Goal: Task Accomplishment & Management: Complete application form

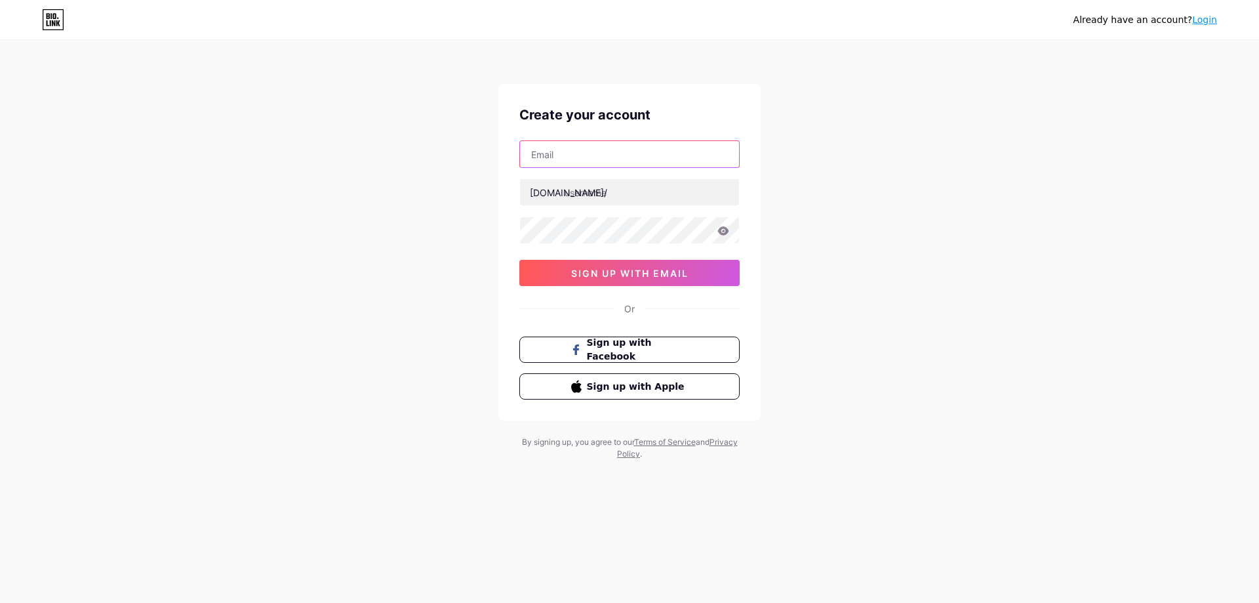
click at [639, 154] on input "text" at bounding box center [629, 154] width 219 height 26
type input "[EMAIL_ADDRESS][DOMAIN_NAME]"
click at [623, 201] on input "text" at bounding box center [629, 192] width 219 height 26
type input "honeydarlingxox"
click at [726, 232] on icon at bounding box center [723, 230] width 11 height 9
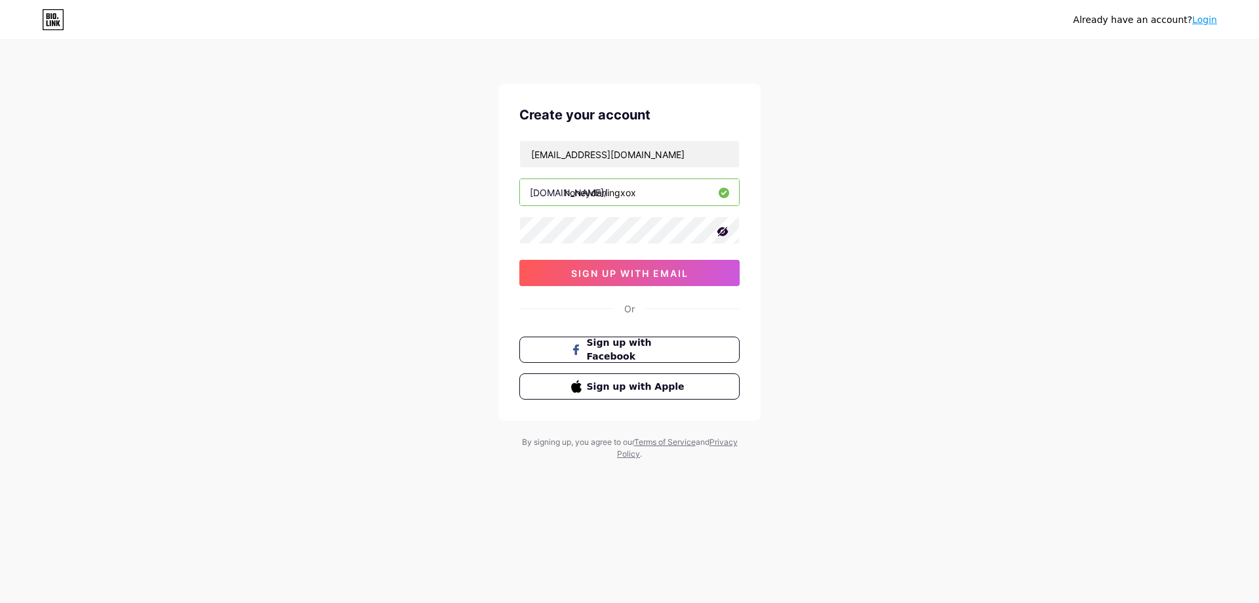
click at [726, 232] on icon at bounding box center [722, 231] width 11 height 9
click at [671, 268] on span "sign up with email" at bounding box center [629, 273] width 117 height 11
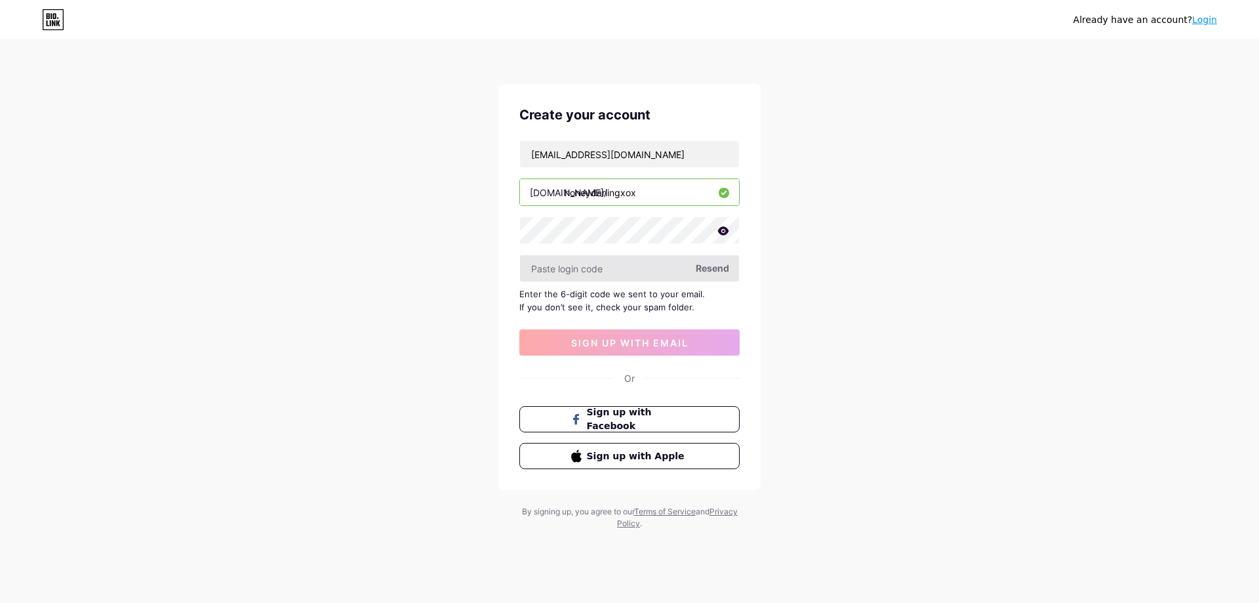
click at [638, 268] on input "text" at bounding box center [629, 268] width 219 height 26
click at [635, 282] on div "[EMAIL_ADDRESS][DOMAIN_NAME] [DOMAIN_NAME]/ honeydarlingxox Resend Enter the 6-…" at bounding box center [629, 247] width 220 height 215
click at [630, 264] on input "text" at bounding box center [629, 268] width 219 height 26
paste input "164741"
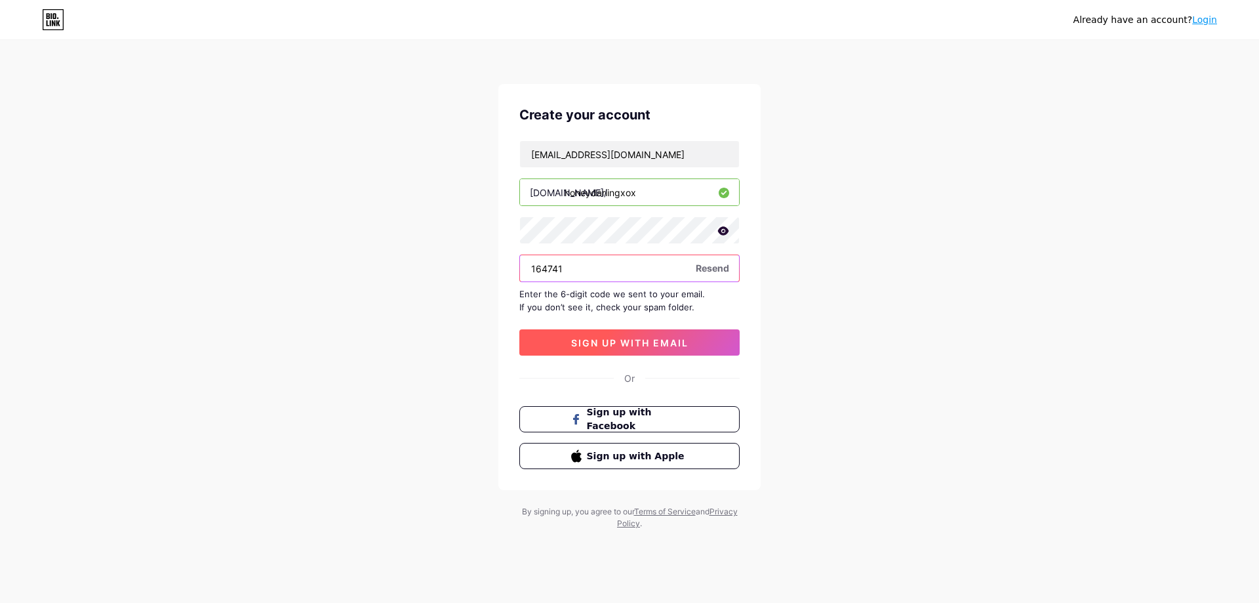
type input "164741"
click at [643, 336] on button "sign up with email" at bounding box center [629, 342] width 220 height 26
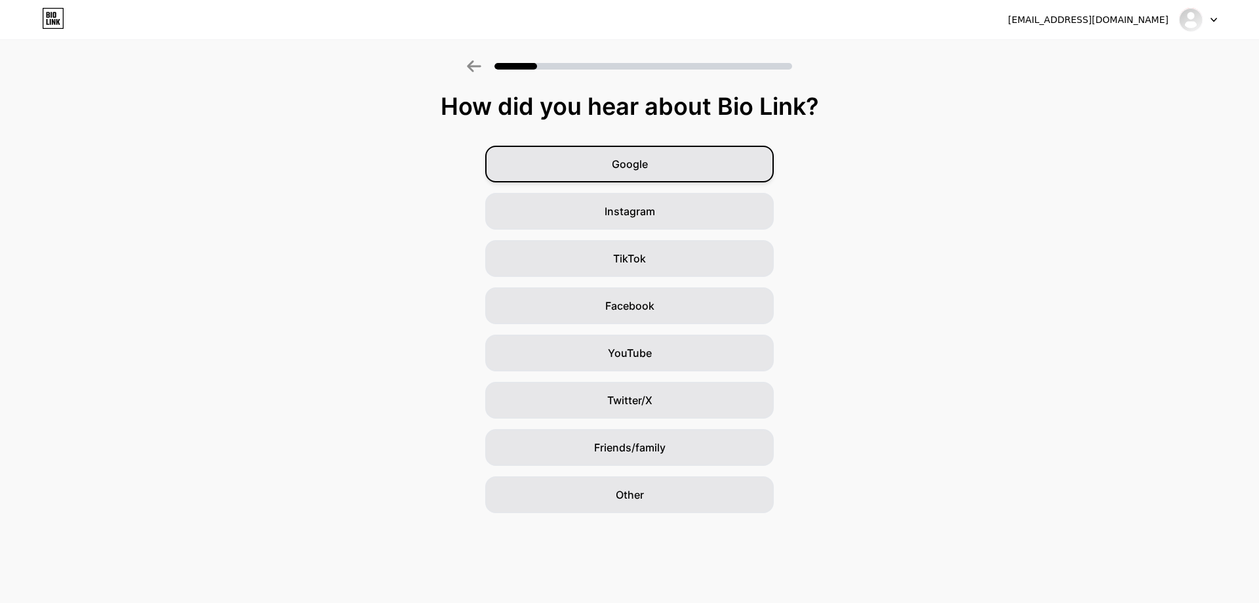
click at [673, 158] on div "Google" at bounding box center [629, 164] width 288 height 37
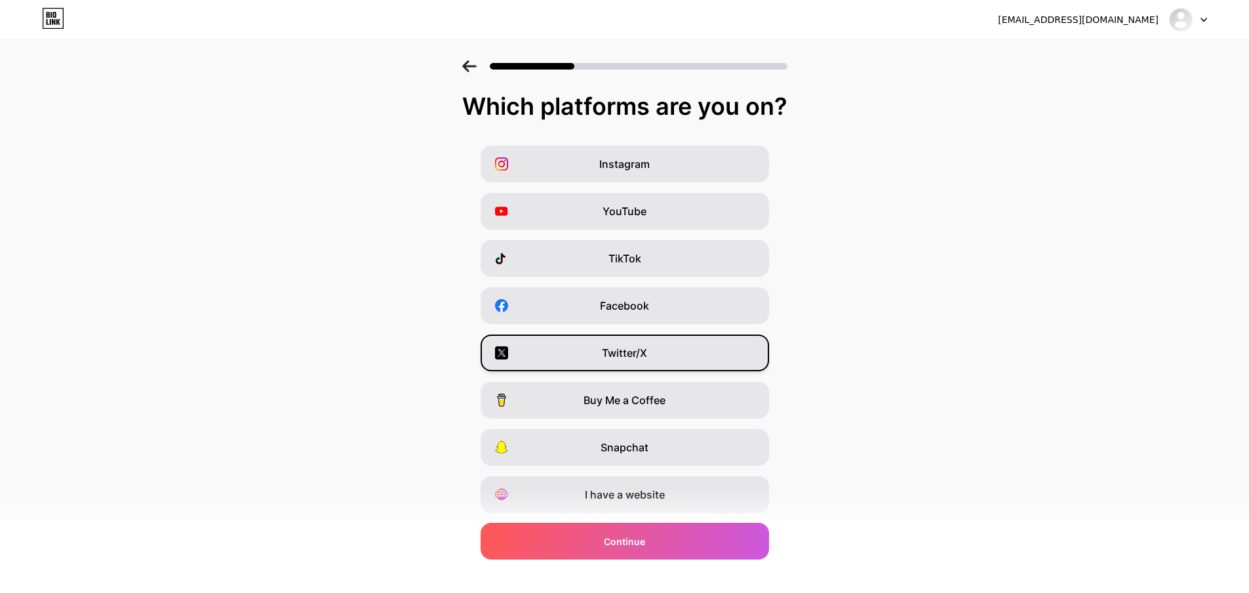
click at [652, 364] on div "Twitter/X" at bounding box center [625, 352] width 288 height 37
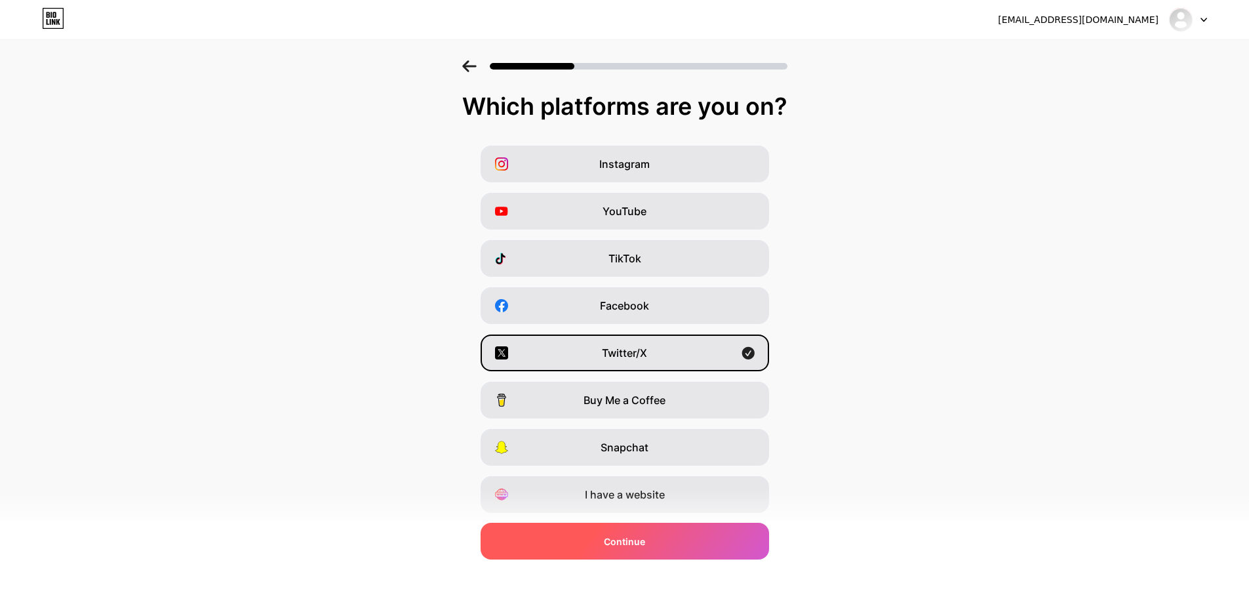
click at [688, 539] on div "Continue" at bounding box center [625, 541] width 288 height 37
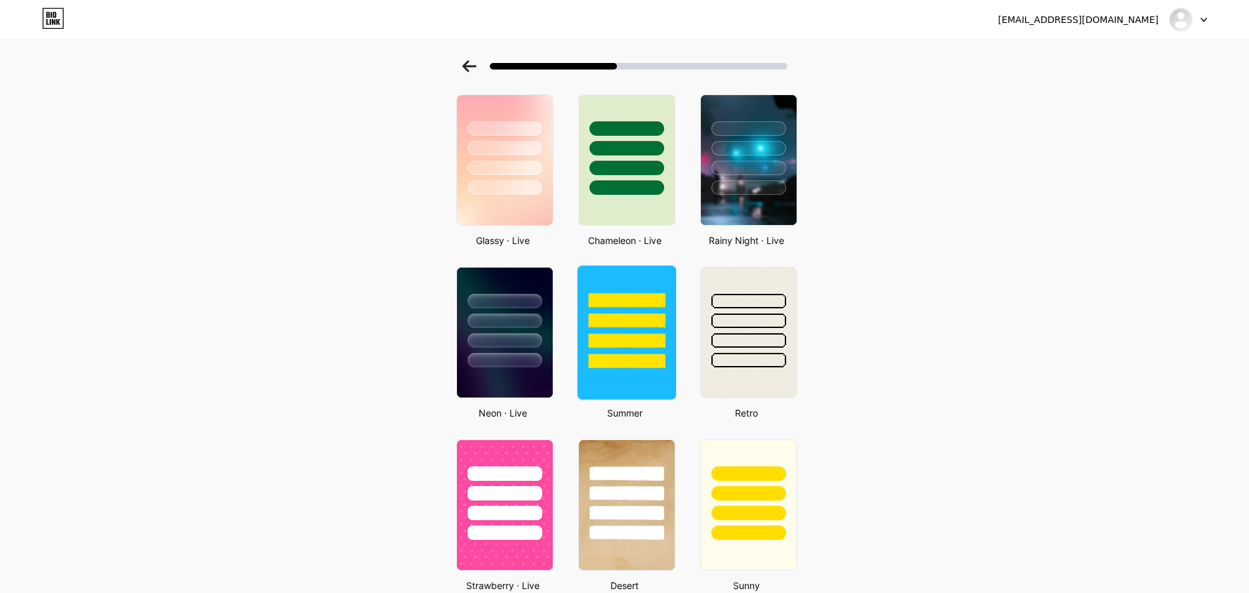
scroll to position [379, 0]
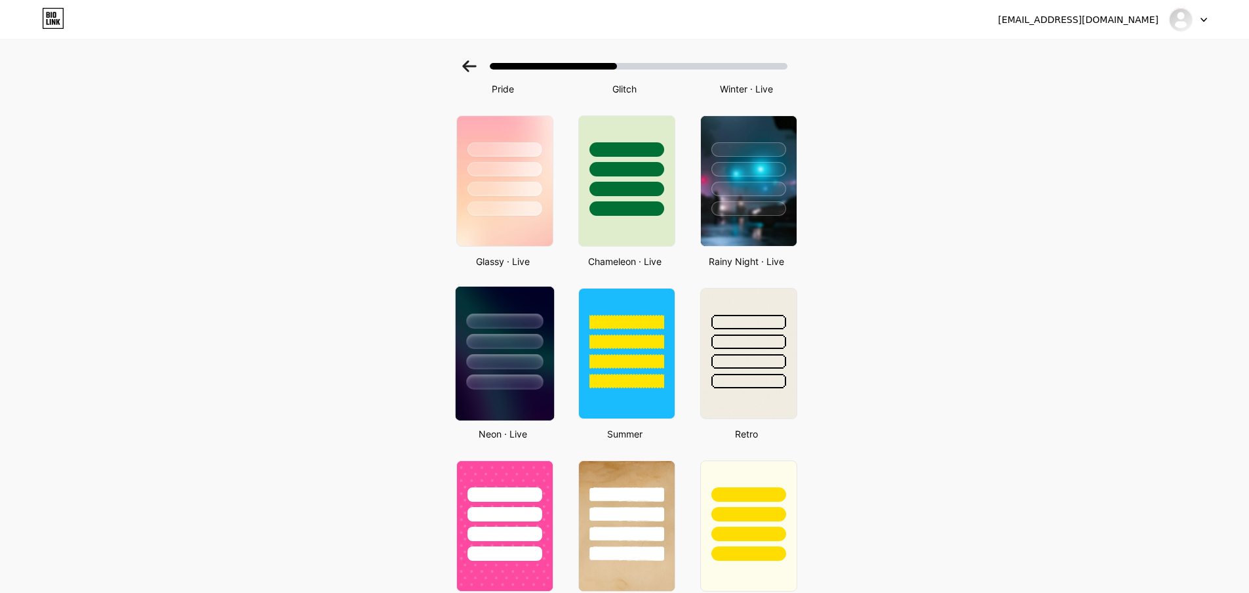
click at [523, 353] on div at bounding box center [504, 338] width 98 height 103
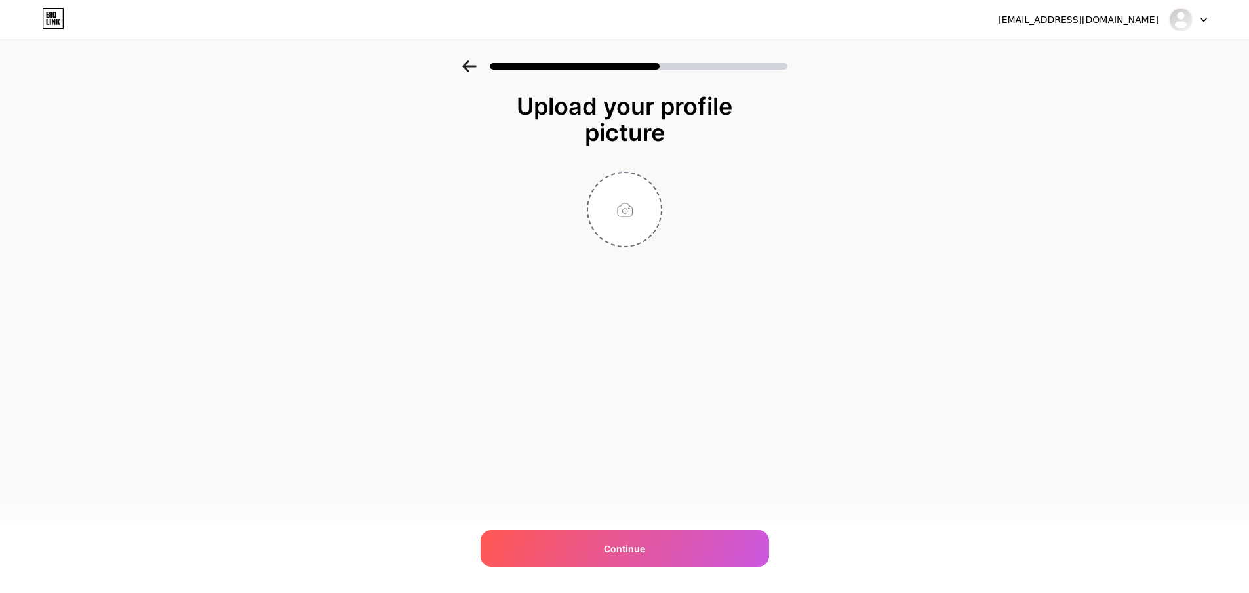
scroll to position [0, 0]
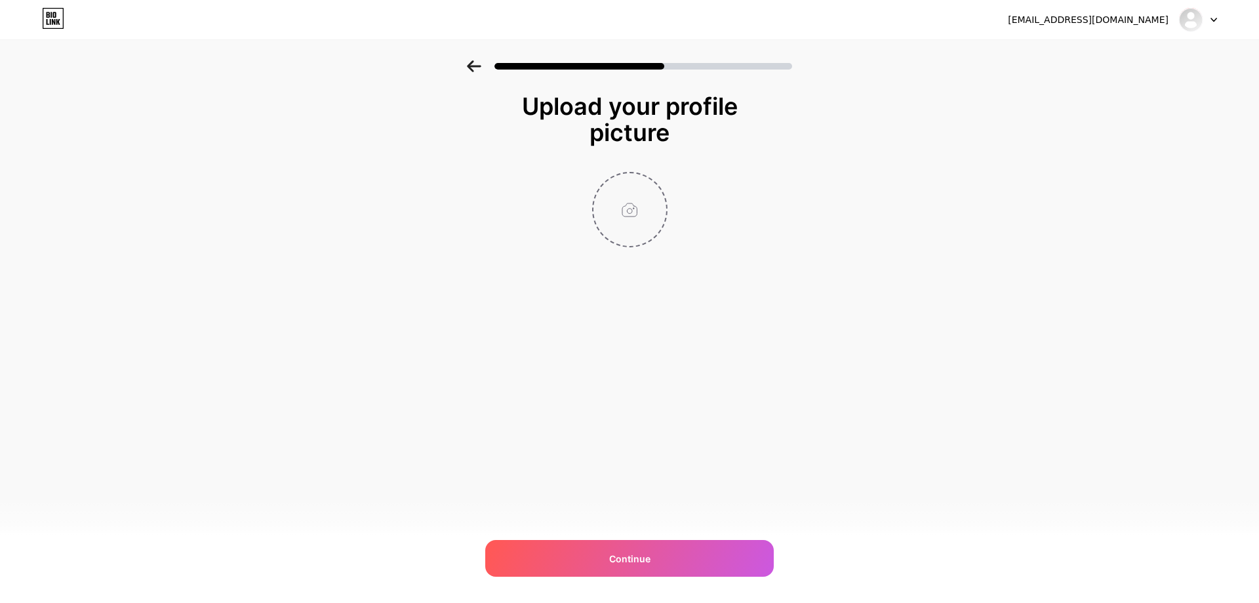
click at [608, 213] on input "file" at bounding box center [629, 209] width 73 height 73
type input "C:\fakepath\20230327_190548.jpg"
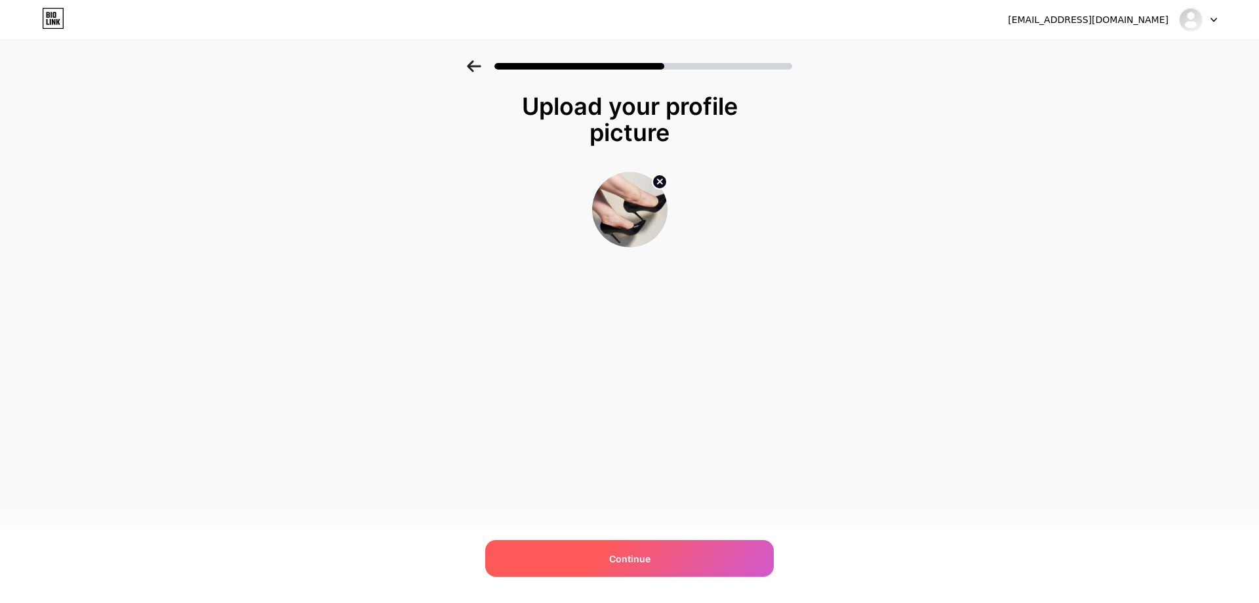
click at [669, 555] on div "Continue" at bounding box center [629, 558] width 288 height 37
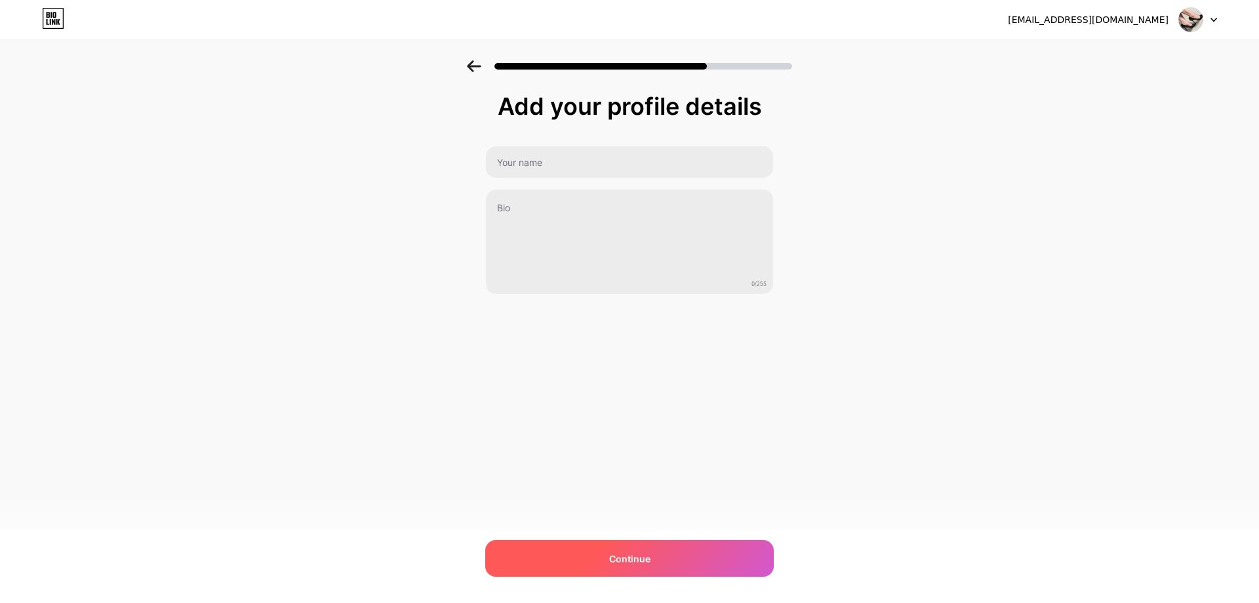
click at [659, 544] on div "Continue" at bounding box center [629, 558] width 288 height 37
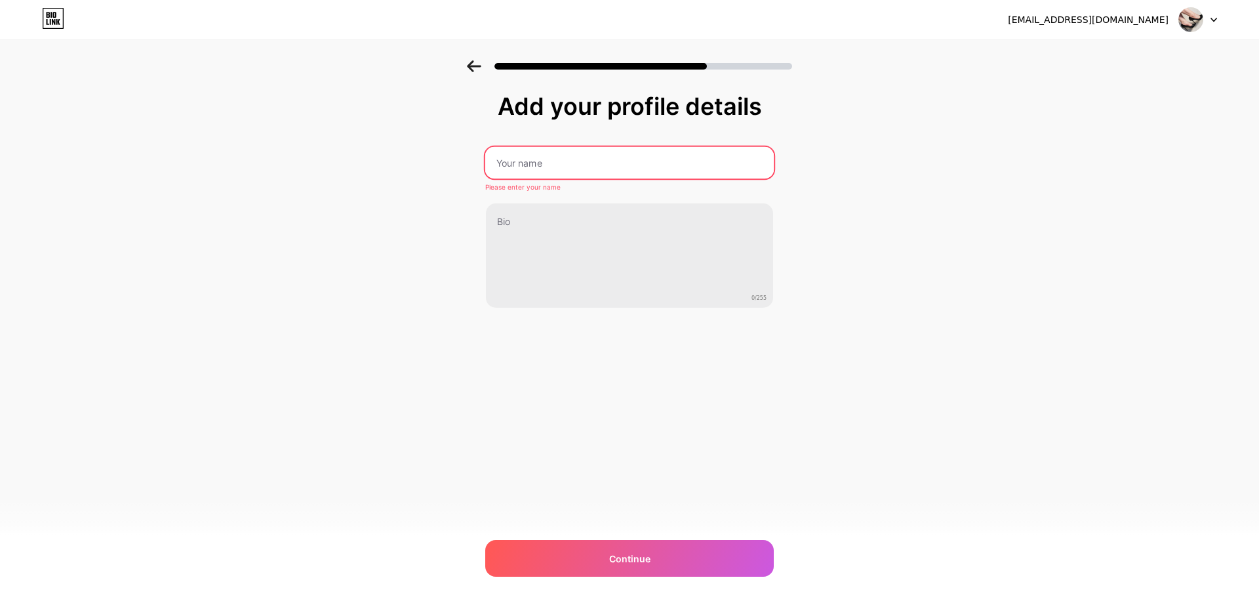
click at [587, 162] on input "text" at bounding box center [629, 162] width 288 height 31
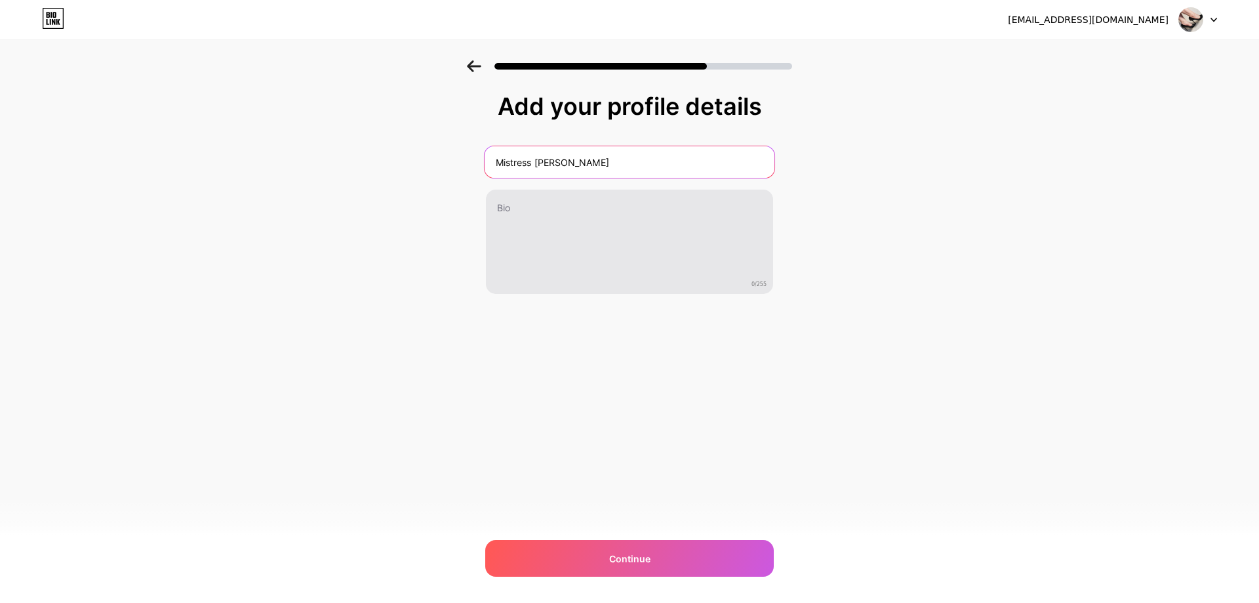
type input "Mistress [PERSON_NAME]"
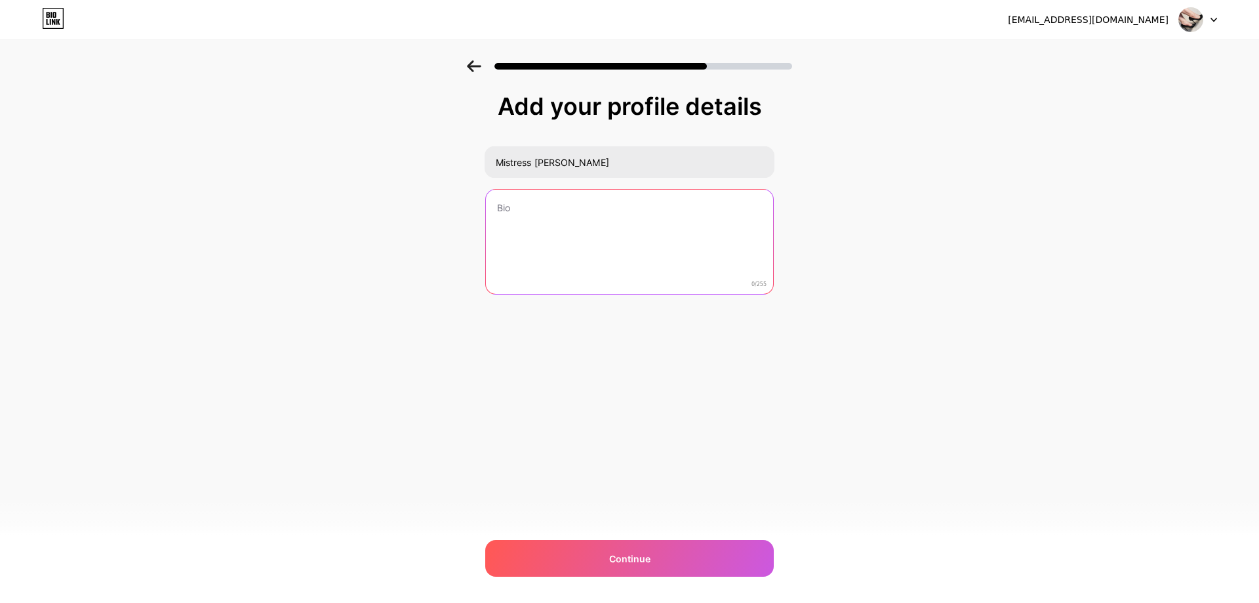
click at [594, 232] on textarea at bounding box center [629, 242] width 287 height 106
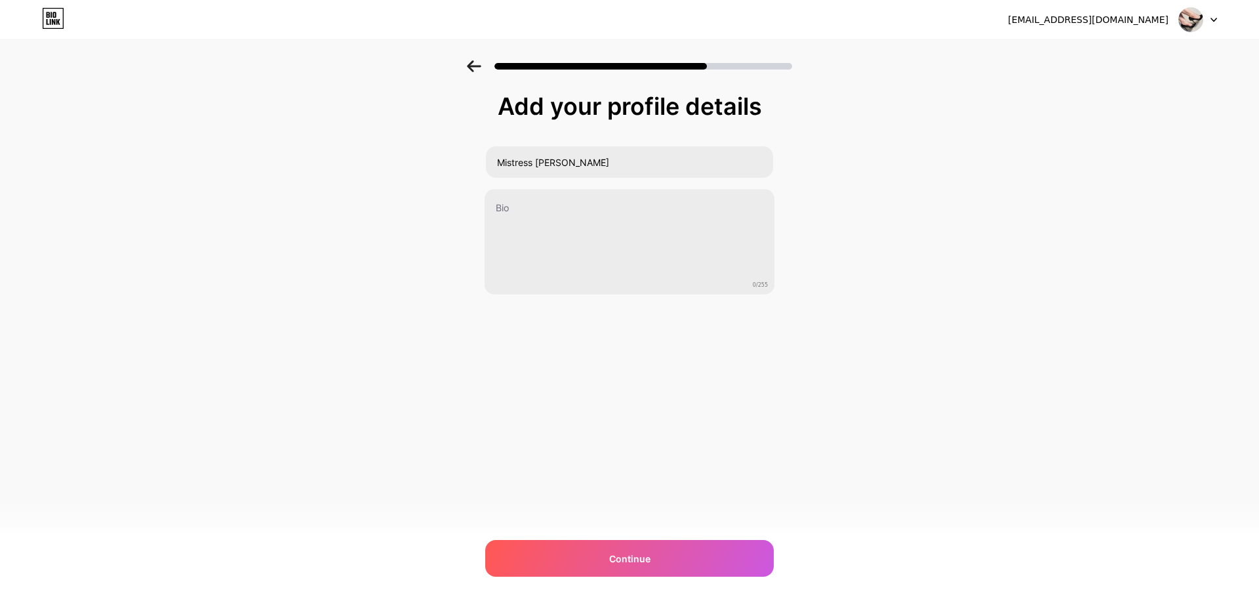
click at [721, 537] on div "[EMAIL_ADDRESS][DOMAIN_NAME] Logout Link Copied Add your profile details Mistre…" at bounding box center [629, 301] width 1259 height 603
click at [721, 542] on div "[EMAIL_ADDRESS][DOMAIN_NAME] Logout Link Copied Add your profile details Mistre…" at bounding box center [629, 301] width 1259 height 603
click at [721, 547] on div "Continue" at bounding box center [629, 558] width 288 height 37
click at [874, 442] on div "[EMAIL_ADDRESS][DOMAIN_NAME] Logout Link Copied Add your profile details Mistre…" at bounding box center [629, 301] width 1259 height 603
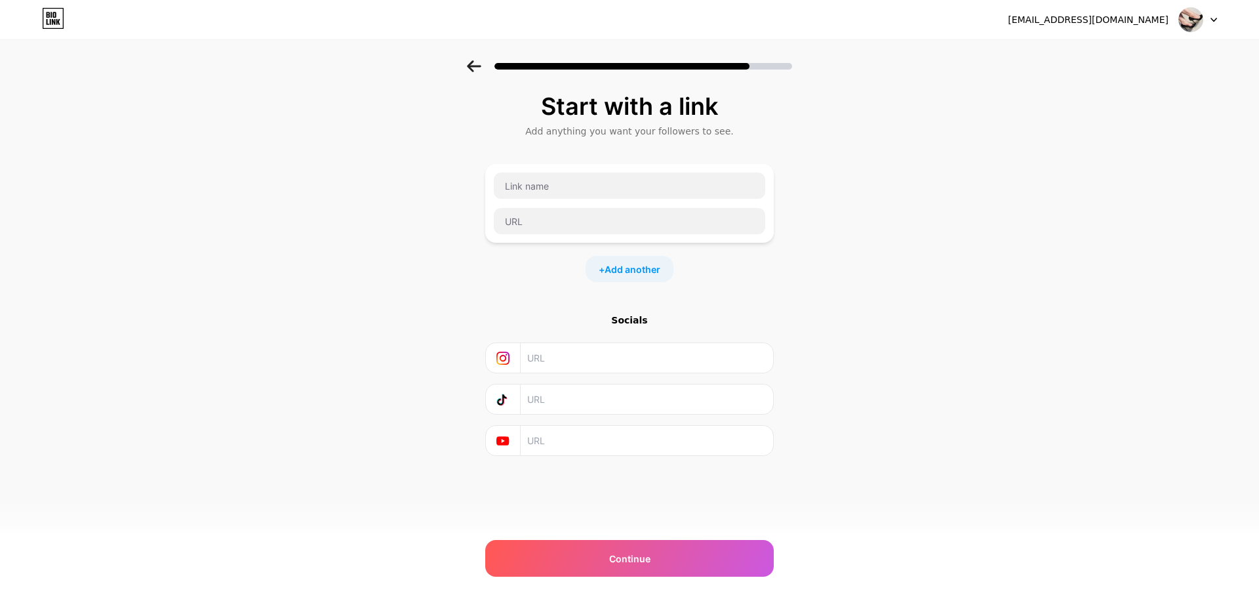
click at [627, 325] on div "Socials" at bounding box center [629, 319] width 288 height 13
click at [595, 188] on input "text" at bounding box center [629, 185] width 271 height 26
paste input "[URL][DOMAIN_NAME]"
type input "[URL][DOMAIN_NAME]"
click at [582, 214] on input "text" at bounding box center [629, 221] width 271 height 26
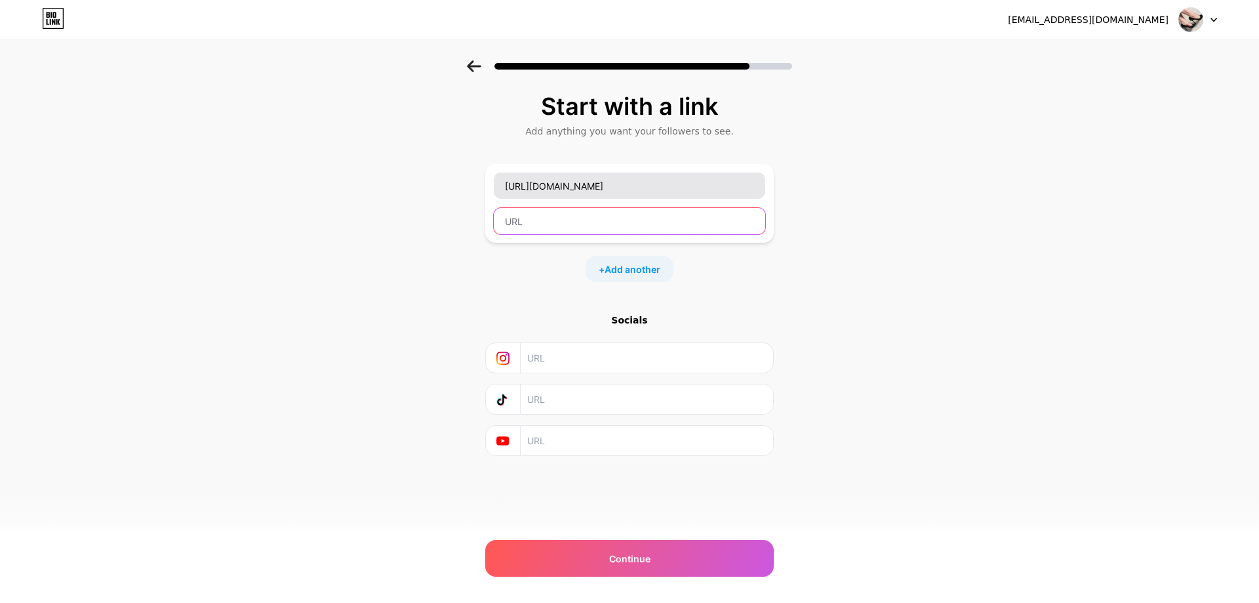
paste input "[URL][DOMAIN_NAME]"
type input "[URL][DOMAIN_NAME]"
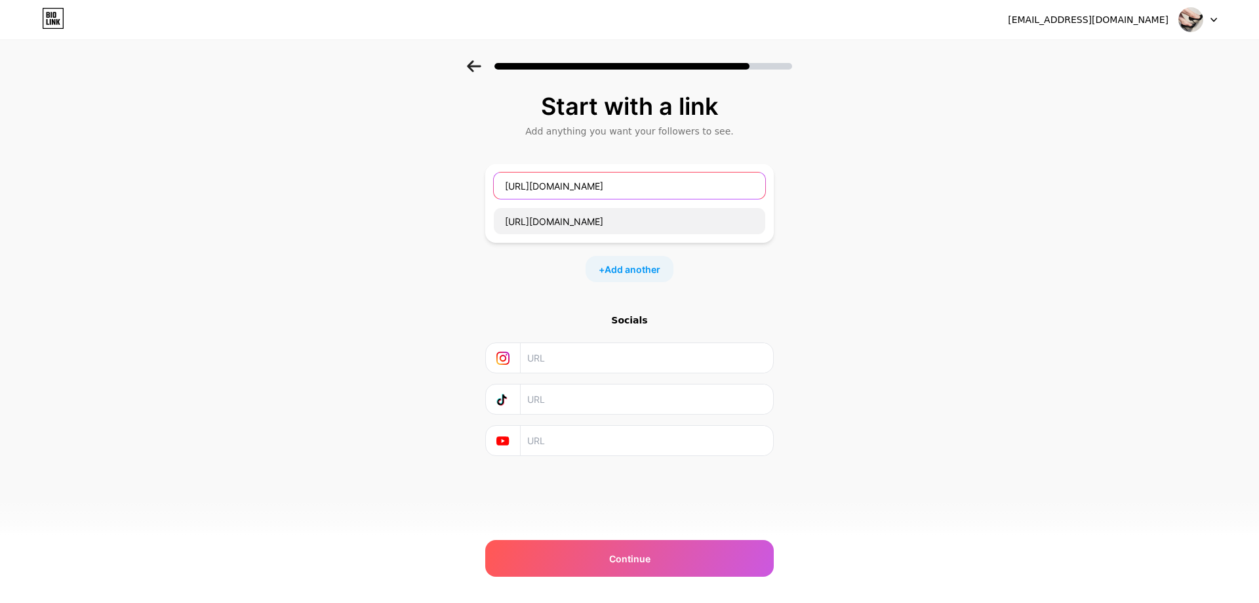
drag, startPoint x: 496, startPoint y: 184, endPoint x: 1189, endPoint y: 252, distance: 696.3
click at [1148, 245] on div "Start with a link Add anything you want your followers to see. [URL][DOMAIN_NAM…" at bounding box center [629, 290] width 1259 height 461
type input "FeetFinder"
click at [661, 270] on div "+ Add another" at bounding box center [629, 269] width 88 height 26
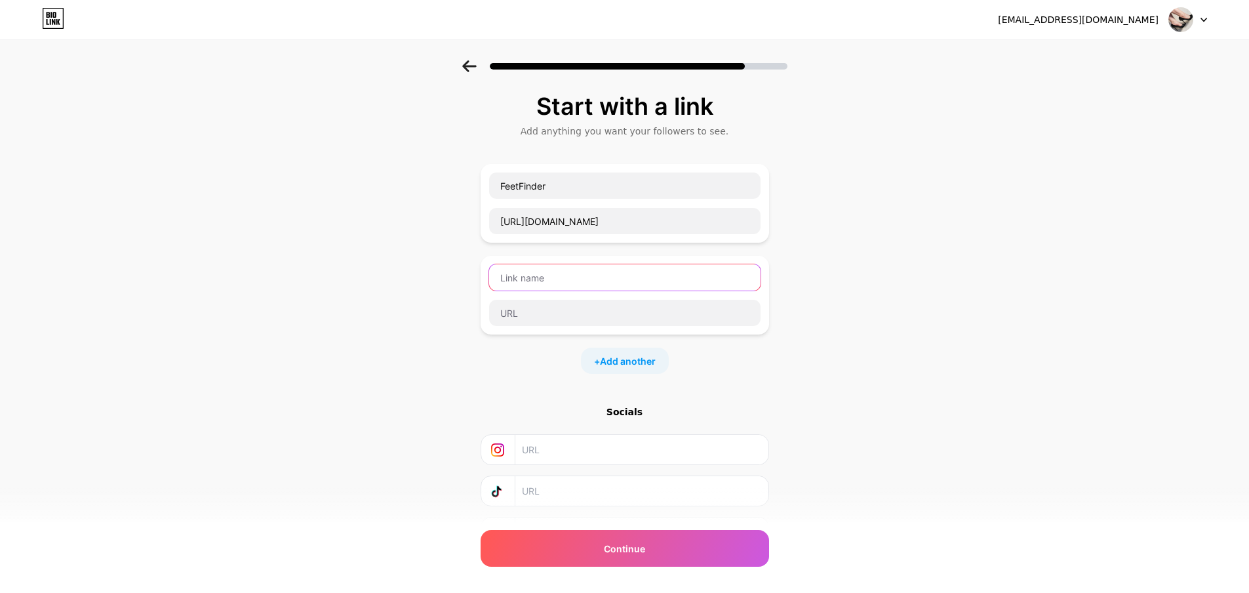
click at [664, 277] on input "text" at bounding box center [624, 277] width 271 height 26
click at [606, 280] on input "text" at bounding box center [624, 277] width 271 height 26
click at [585, 315] on input "text" at bounding box center [624, 313] width 271 height 26
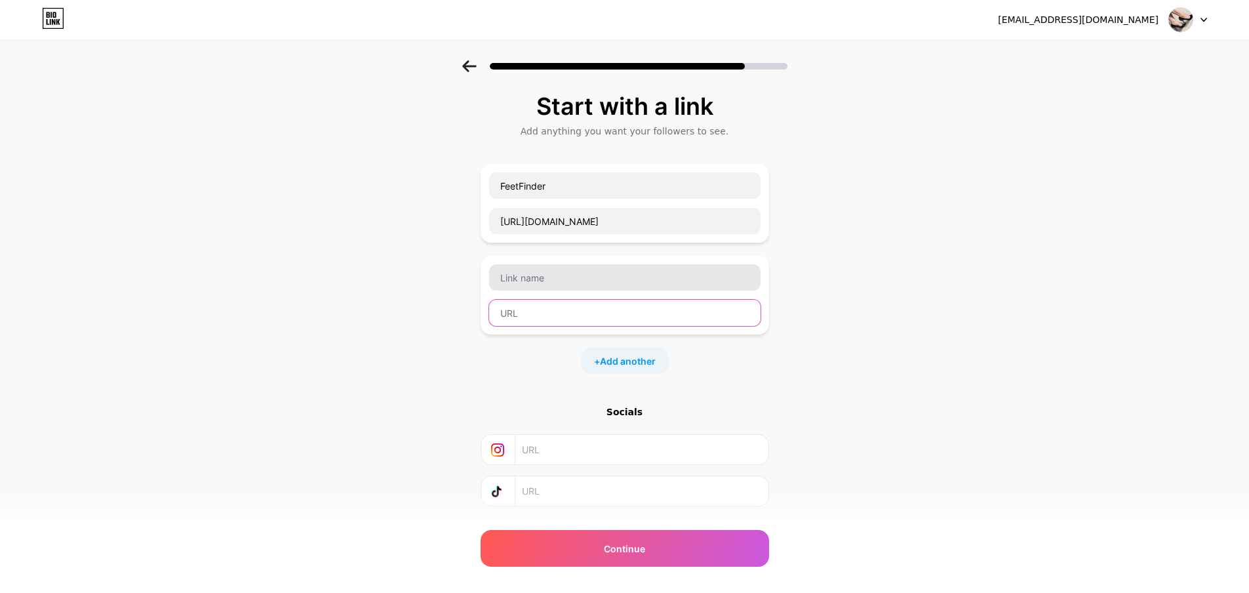
paste input "[URL][DOMAIN_NAME]"
type input "[URL][DOMAIN_NAME]"
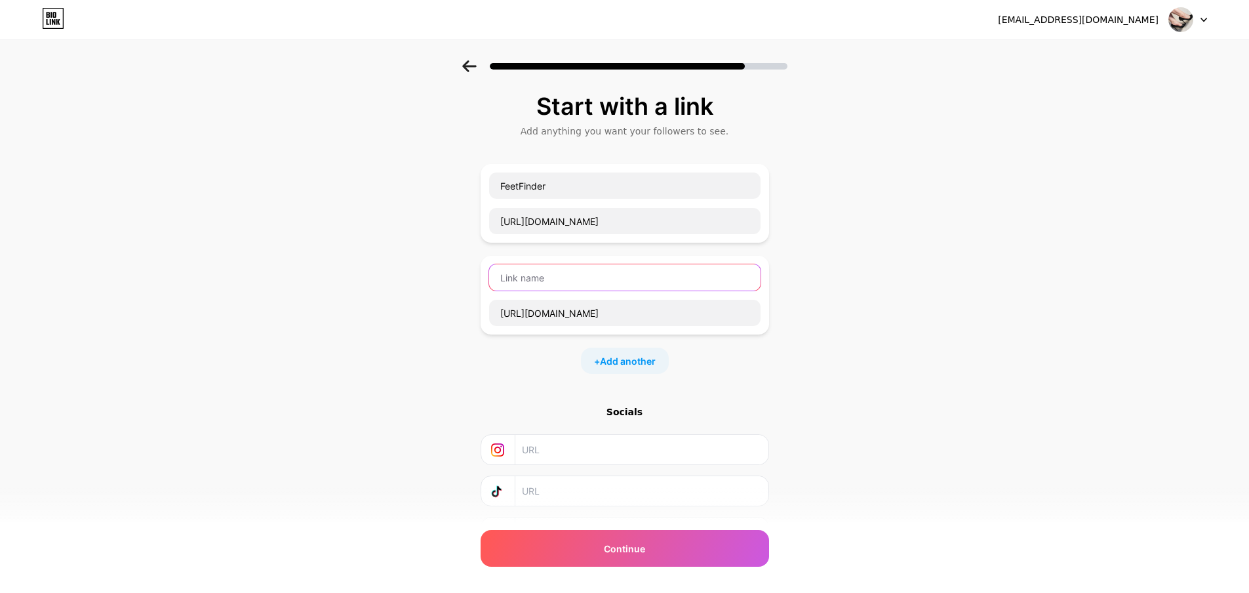
click at [576, 279] on input "text" at bounding box center [624, 277] width 271 height 26
type input "Only Fans"
click at [611, 354] on span "Add another" at bounding box center [628, 361] width 56 height 14
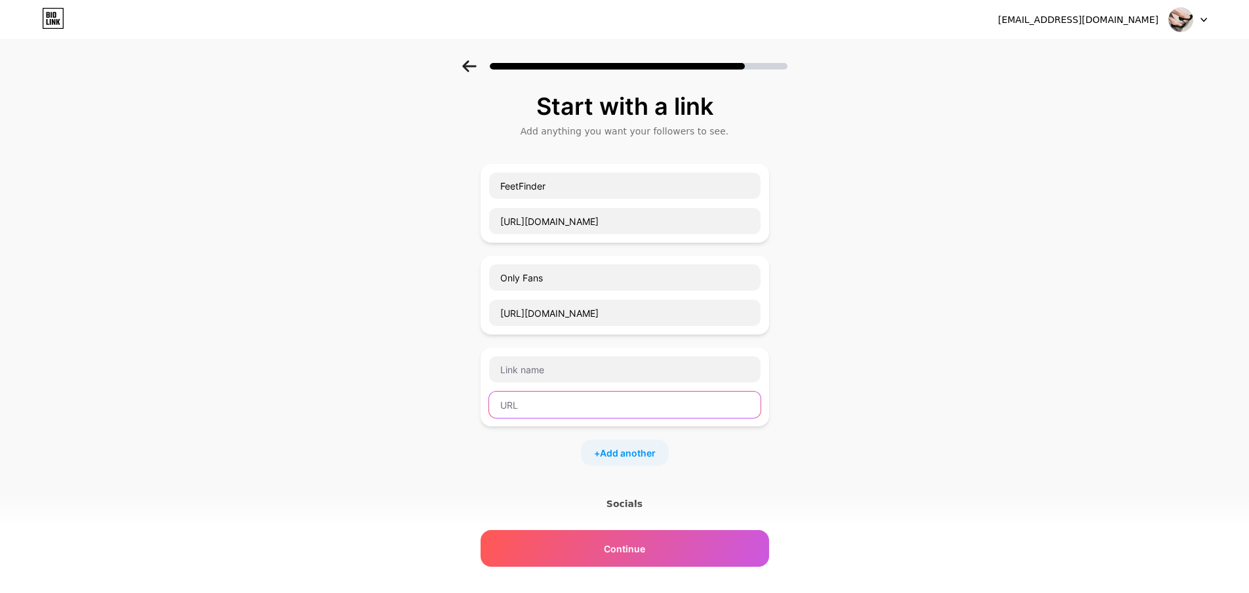
click at [582, 419] on div at bounding box center [625, 386] width 288 height 79
paste input "[URL][DOMAIN_NAME]"
type input "[URL][DOMAIN_NAME]"
click at [565, 378] on input "text" at bounding box center [624, 369] width 271 height 26
type input "Twitter"
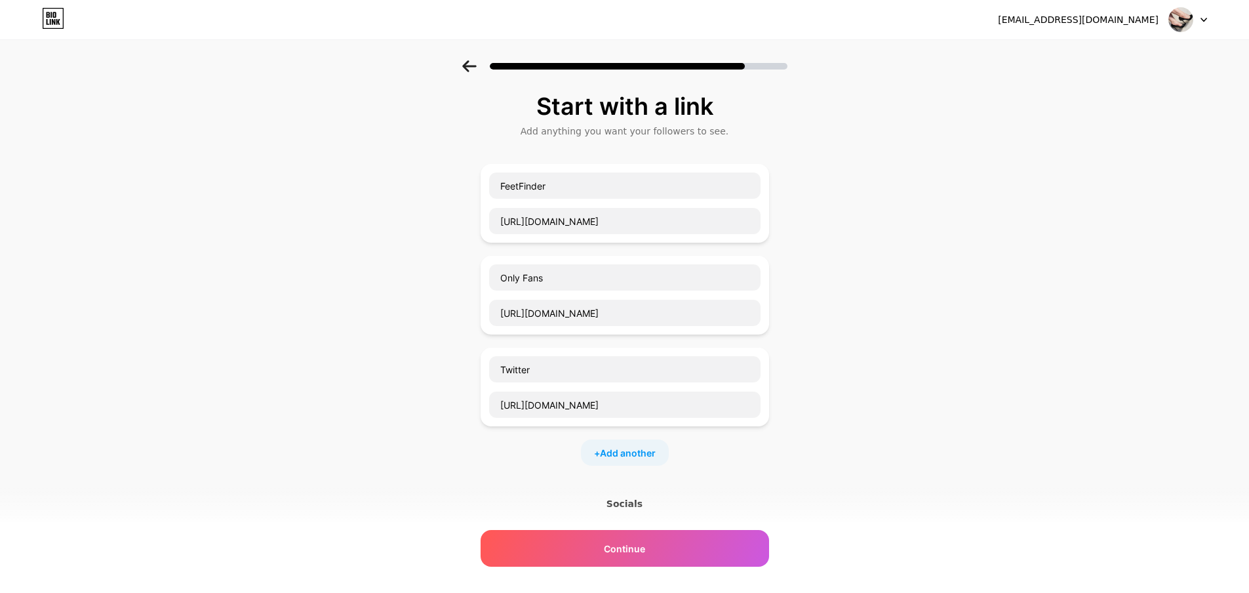
click at [641, 442] on div "+ Add another" at bounding box center [625, 452] width 88 height 26
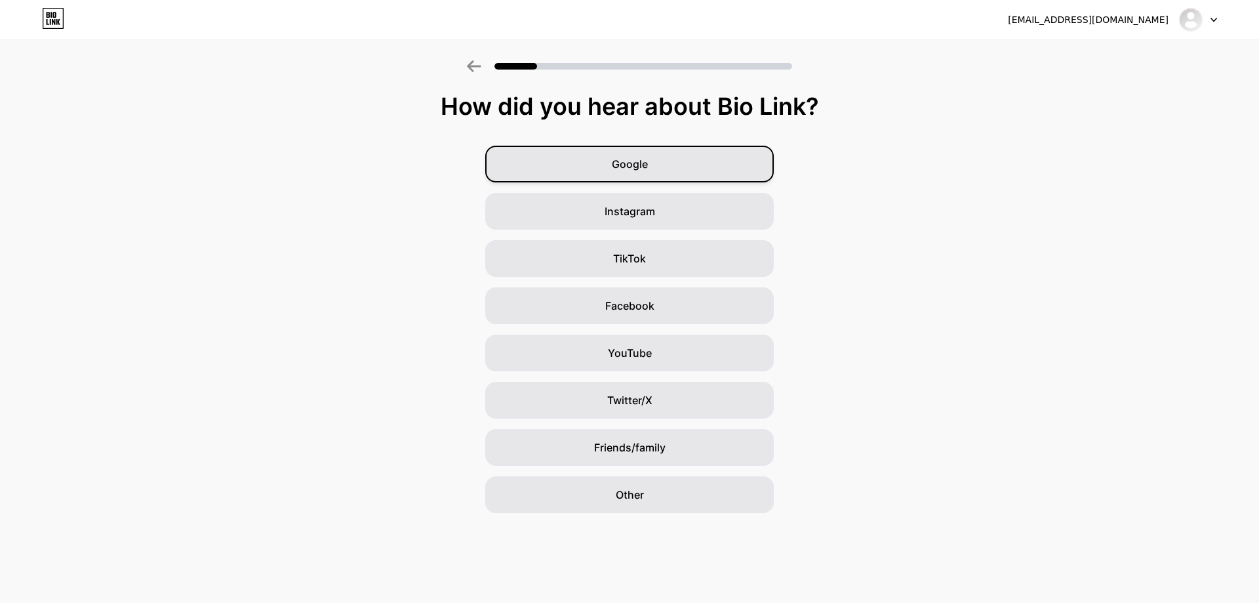
click at [734, 163] on div "Google" at bounding box center [629, 164] width 288 height 37
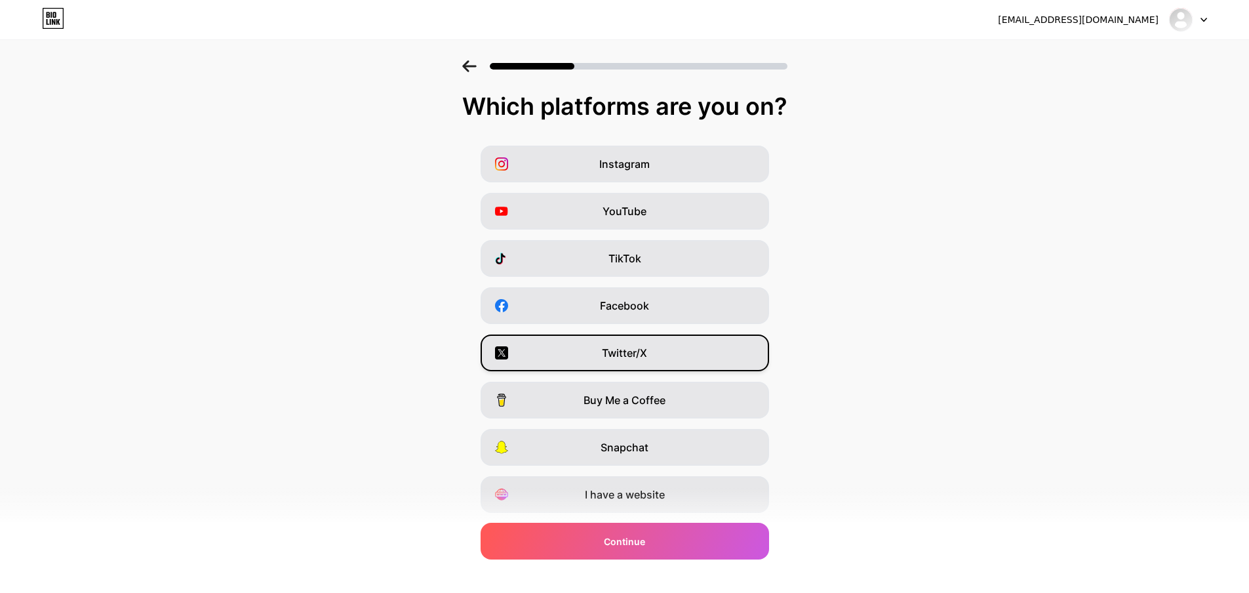
click at [638, 338] on div "Twitter/X" at bounding box center [625, 352] width 288 height 37
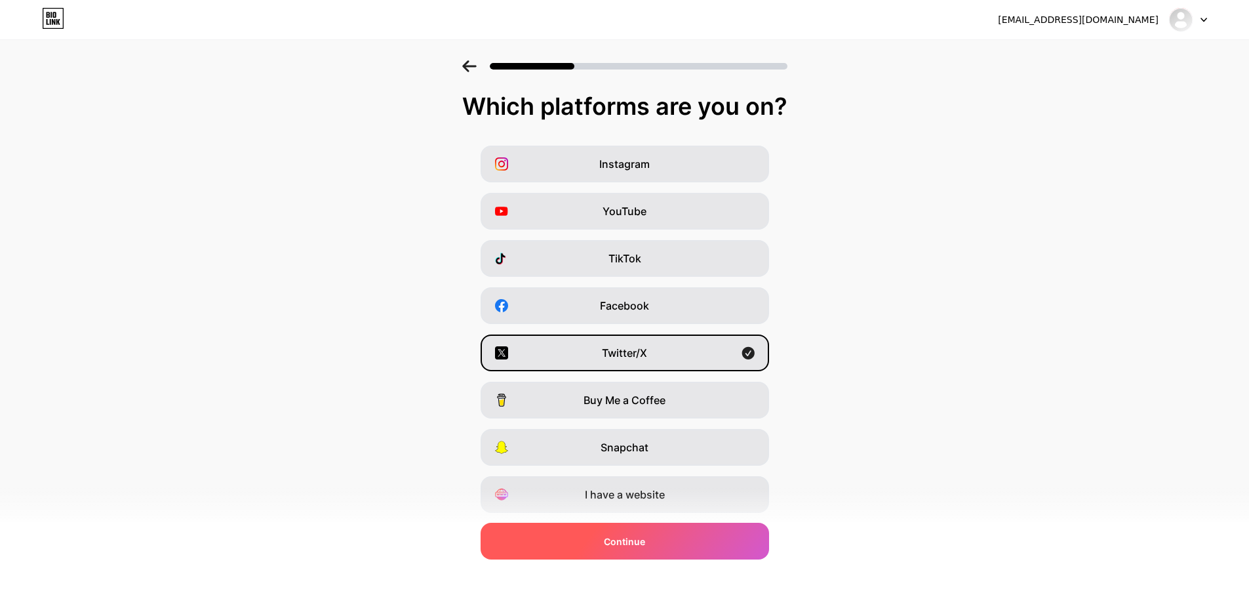
click at [705, 544] on div "Continue" at bounding box center [625, 541] width 288 height 37
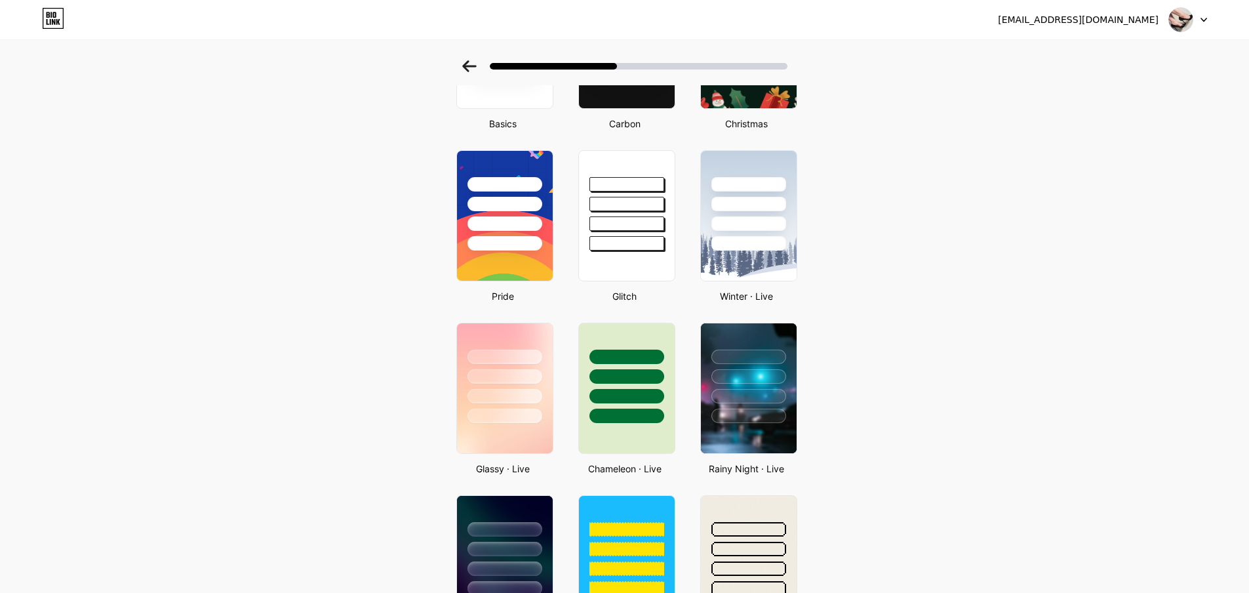
scroll to position [262, 0]
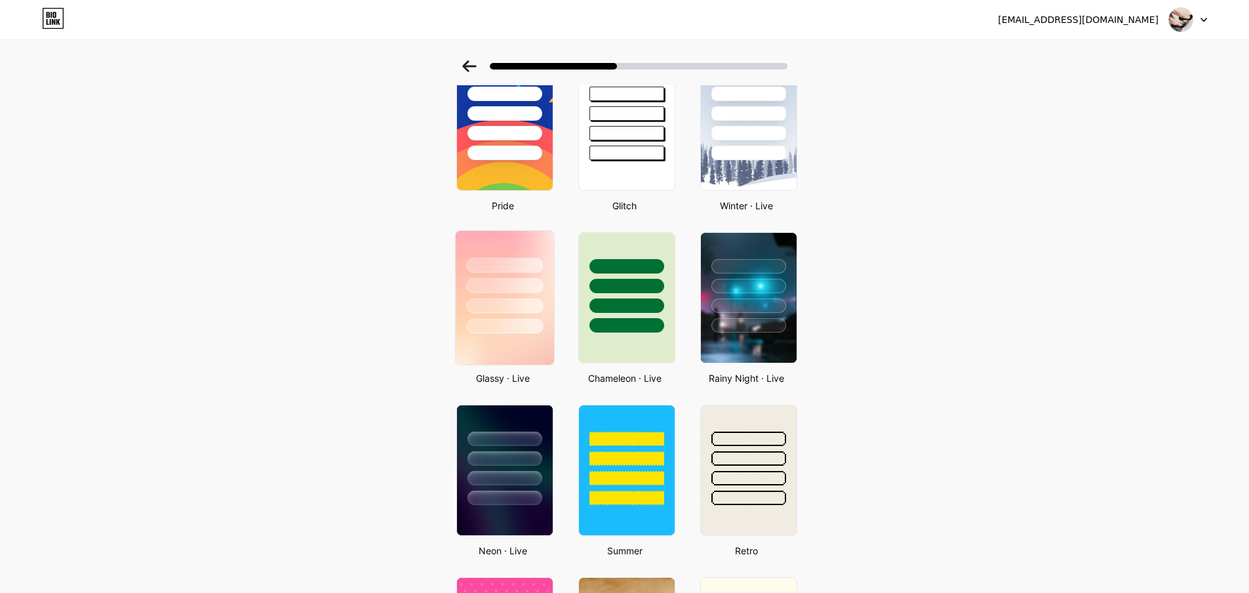
click at [509, 307] on div at bounding box center [504, 305] width 77 height 15
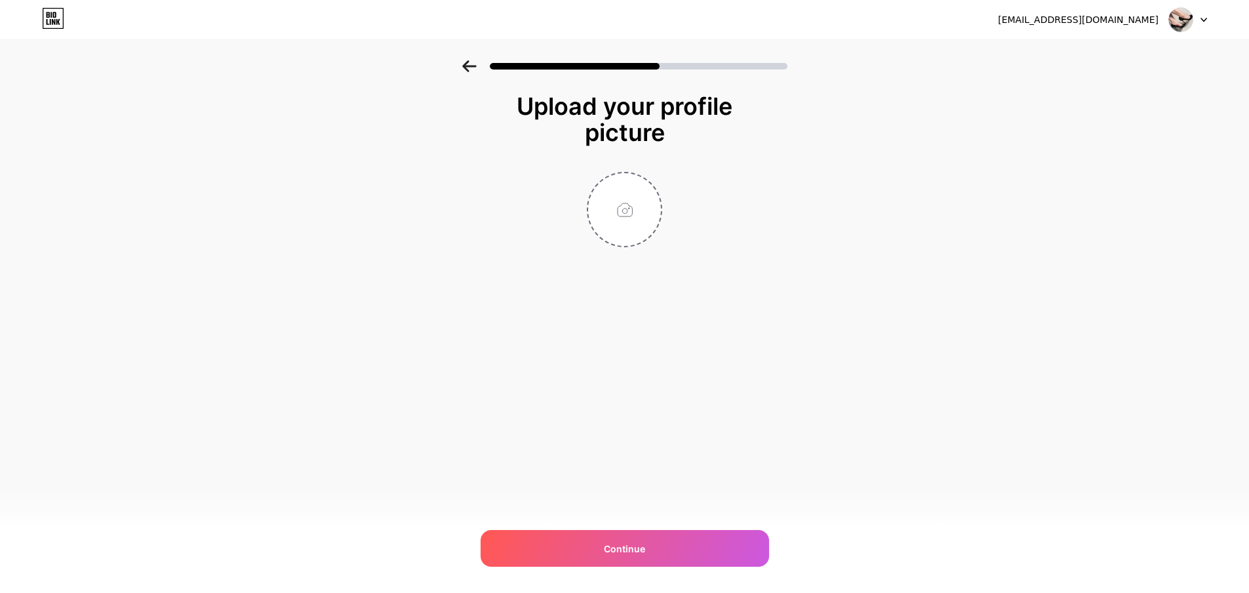
scroll to position [0, 0]
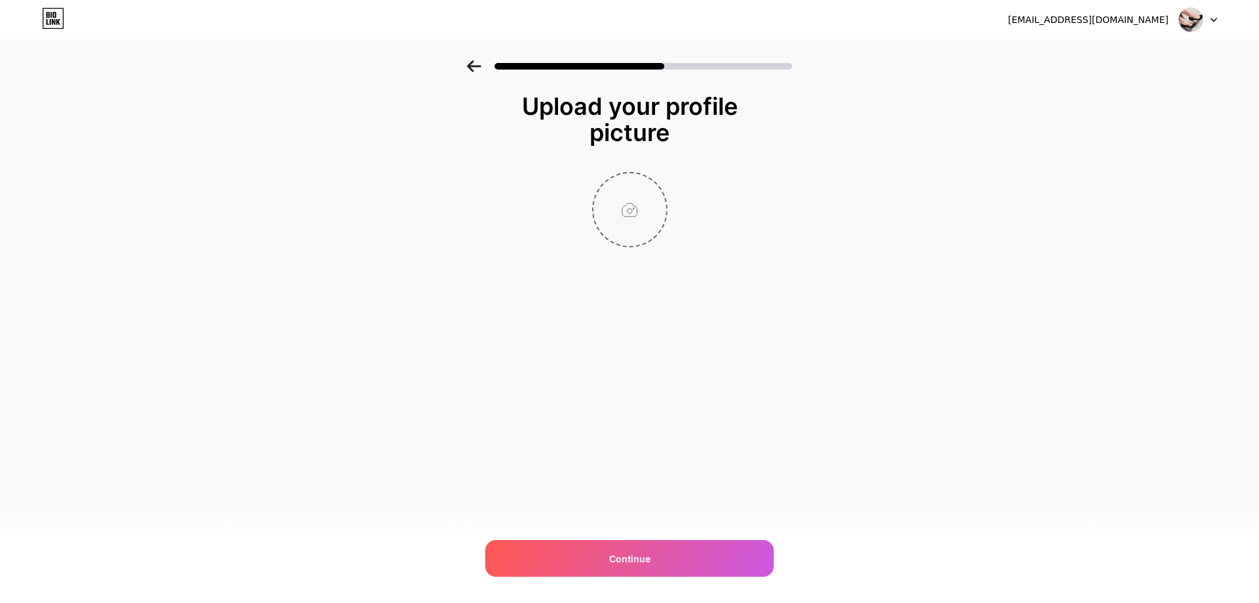
click at [622, 209] on input "file" at bounding box center [629, 209] width 73 height 73
type input "C:\fakepath\20230327_190548.jpg"
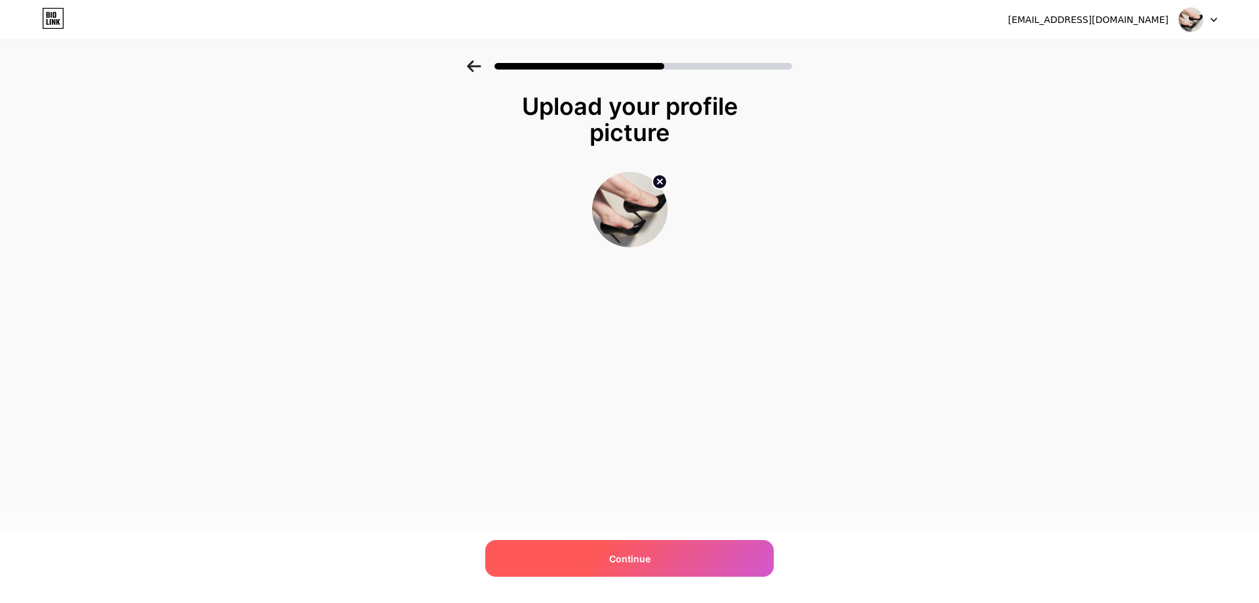
click at [705, 548] on div "Continue" at bounding box center [629, 558] width 288 height 37
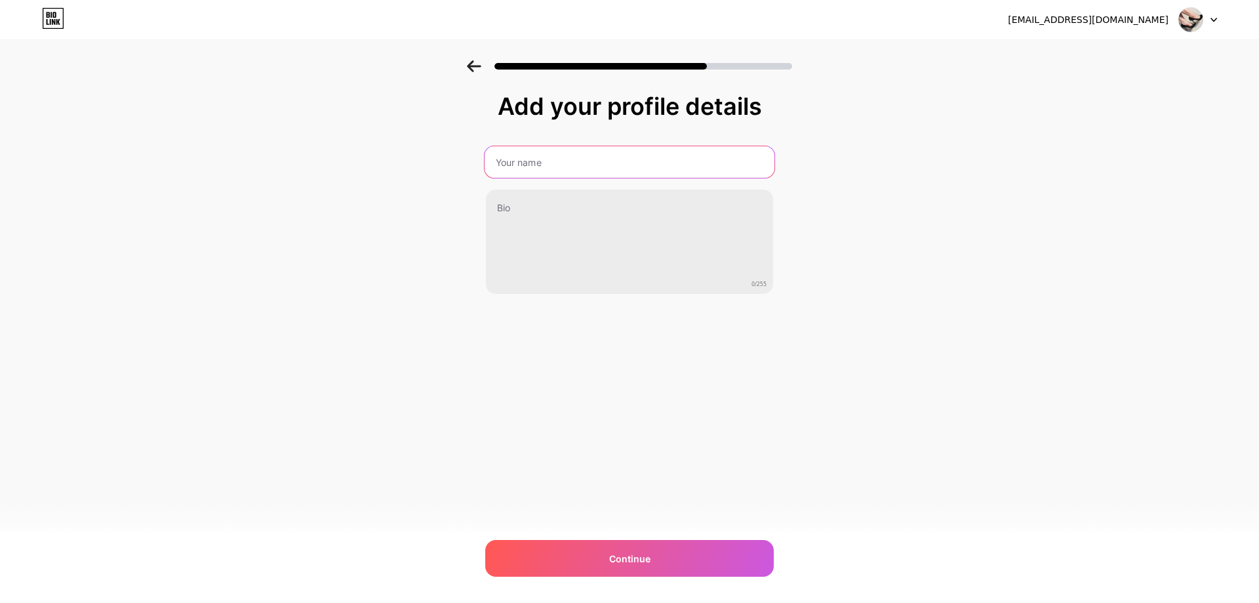
click at [612, 163] on input "text" at bounding box center [630, 161] width 290 height 31
click at [606, 158] on input "text" at bounding box center [630, 161] width 290 height 31
type input "H"
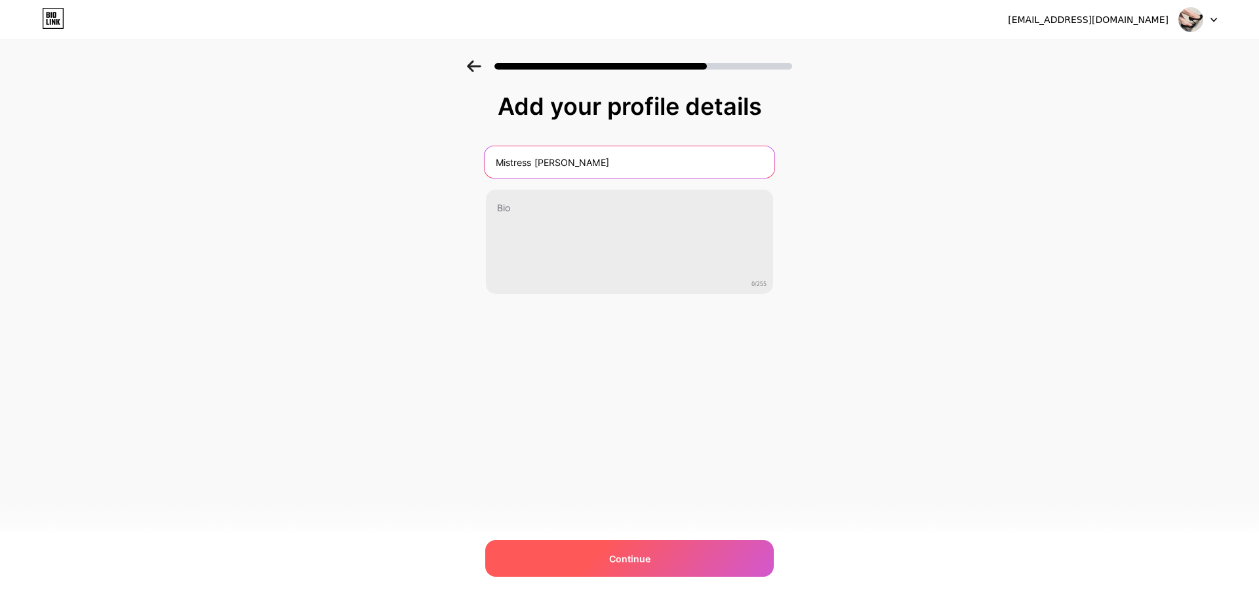
type input "Mistress [PERSON_NAME]"
click at [711, 549] on div "Continue" at bounding box center [629, 558] width 288 height 37
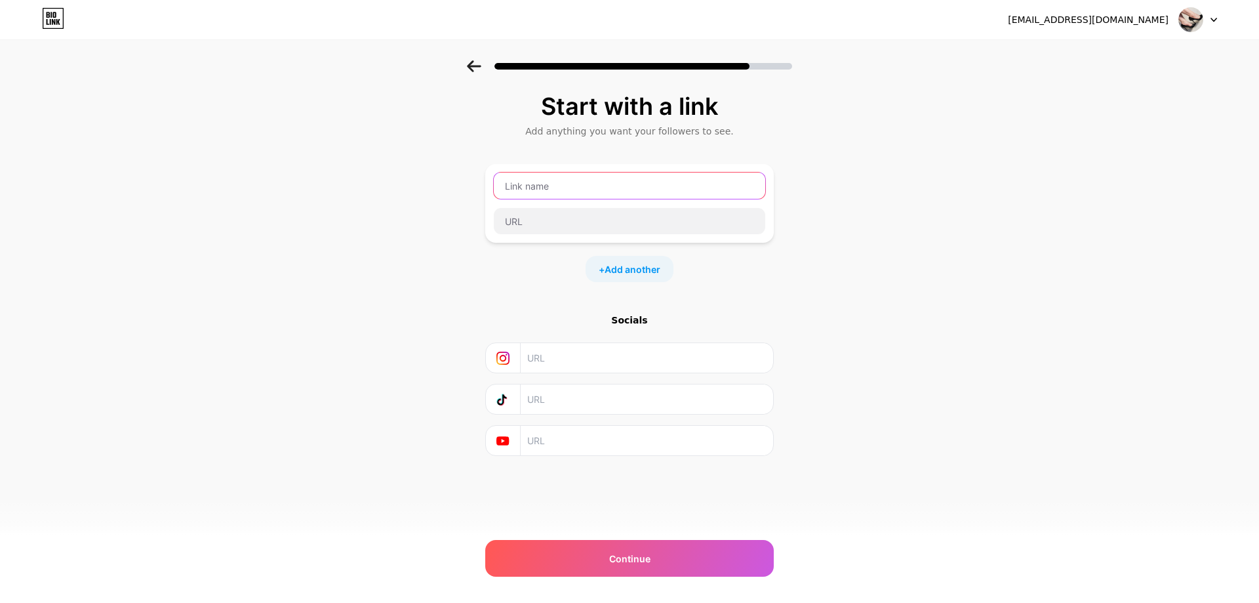
click at [609, 189] on input "text" at bounding box center [629, 185] width 271 height 26
type input "Throne"
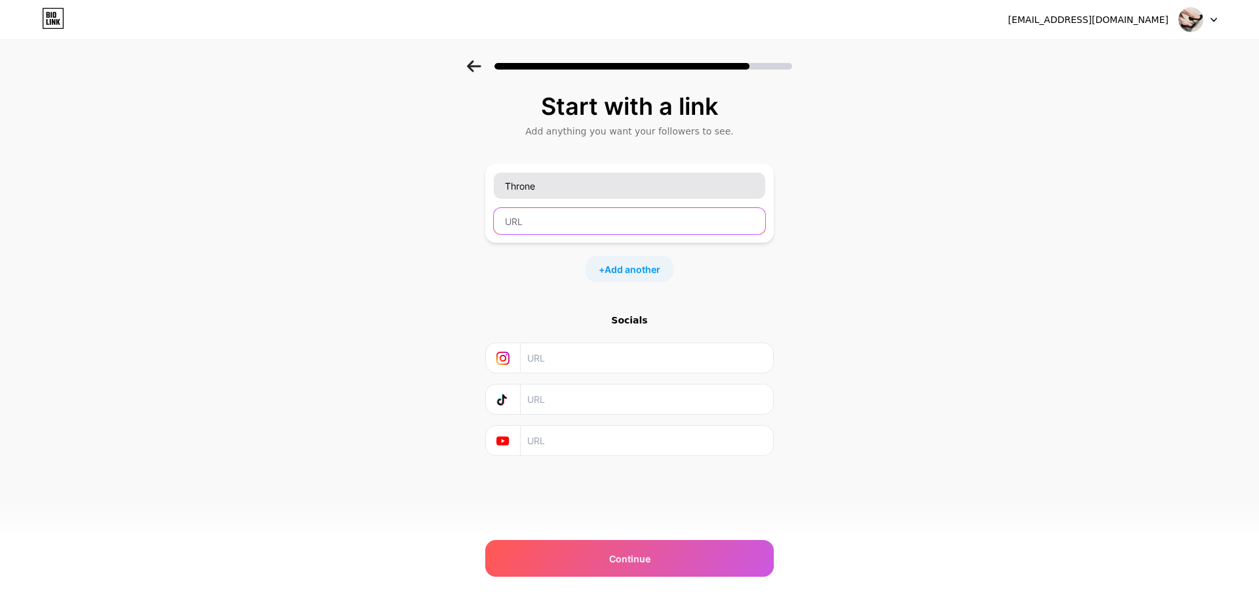
paste input "https://throne.com/honeydarlingxoxo"
type input "https://throne.com/honeydarlingxoxo"
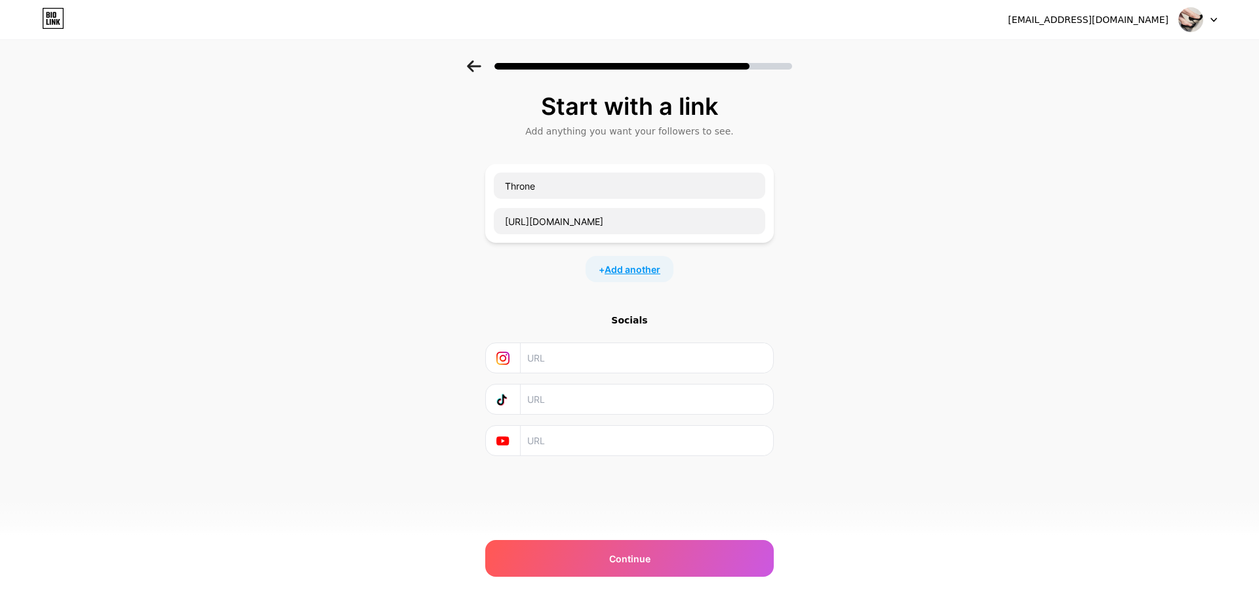
click at [627, 262] on span "Add another" at bounding box center [633, 269] width 56 height 14
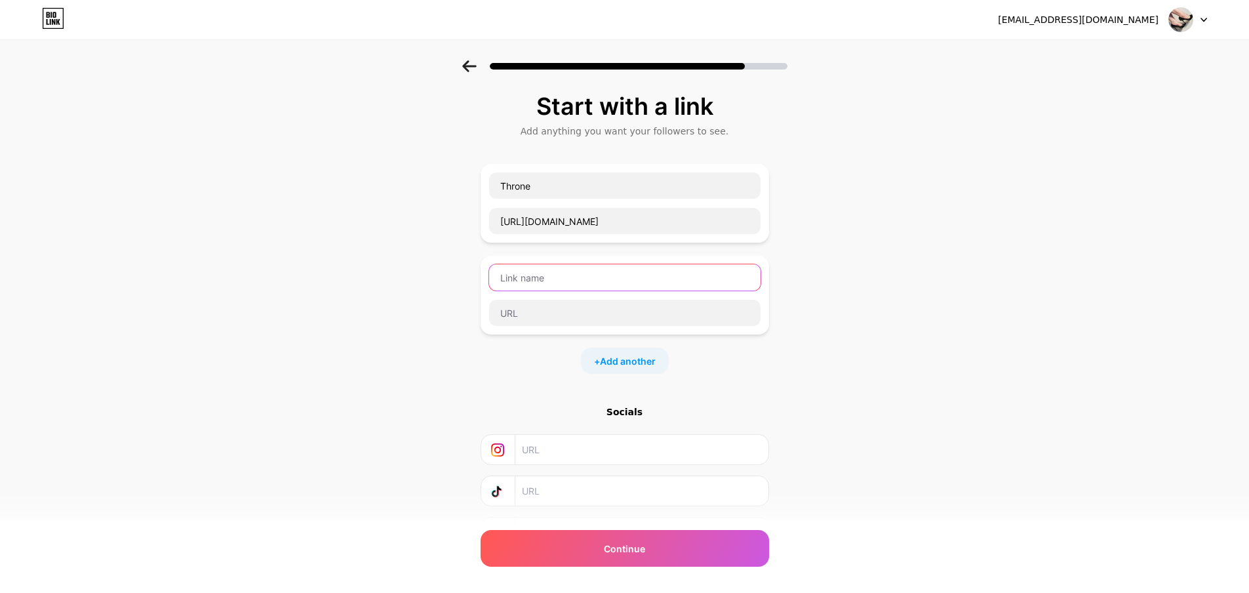
click at [612, 277] on input "text" at bounding box center [624, 277] width 271 height 26
click at [577, 279] on input "text" at bounding box center [624, 277] width 271 height 26
click at [566, 311] on input "text" at bounding box center [624, 313] width 271 height 26
paste input "[URL][DOMAIN_NAME]"
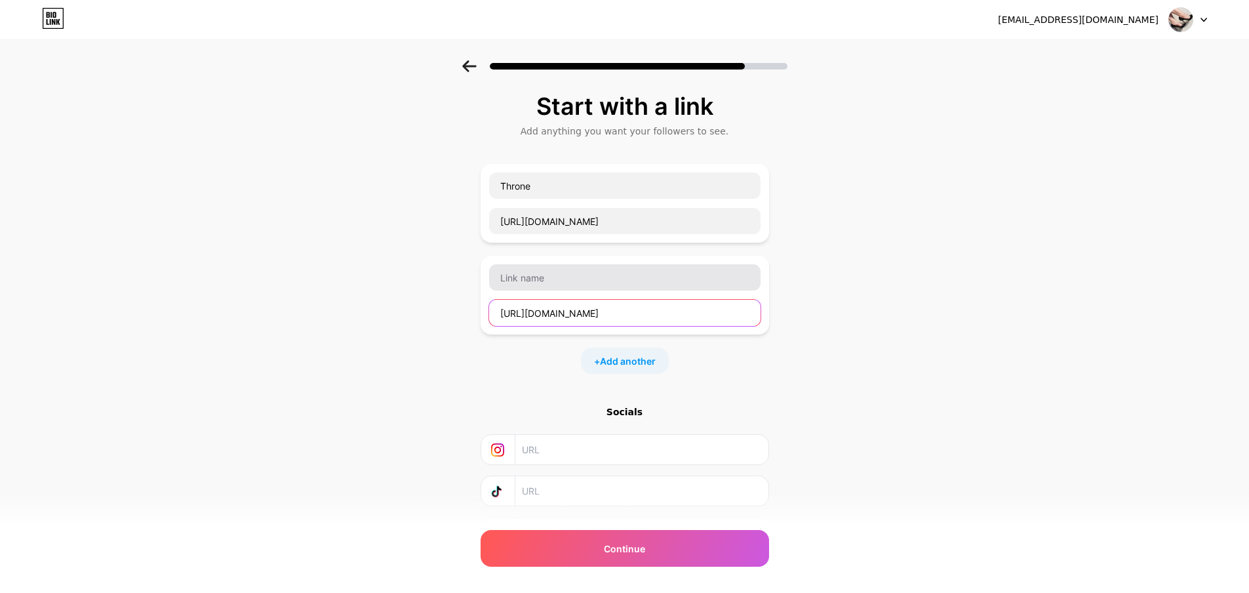
type input "[URL][DOMAIN_NAME]"
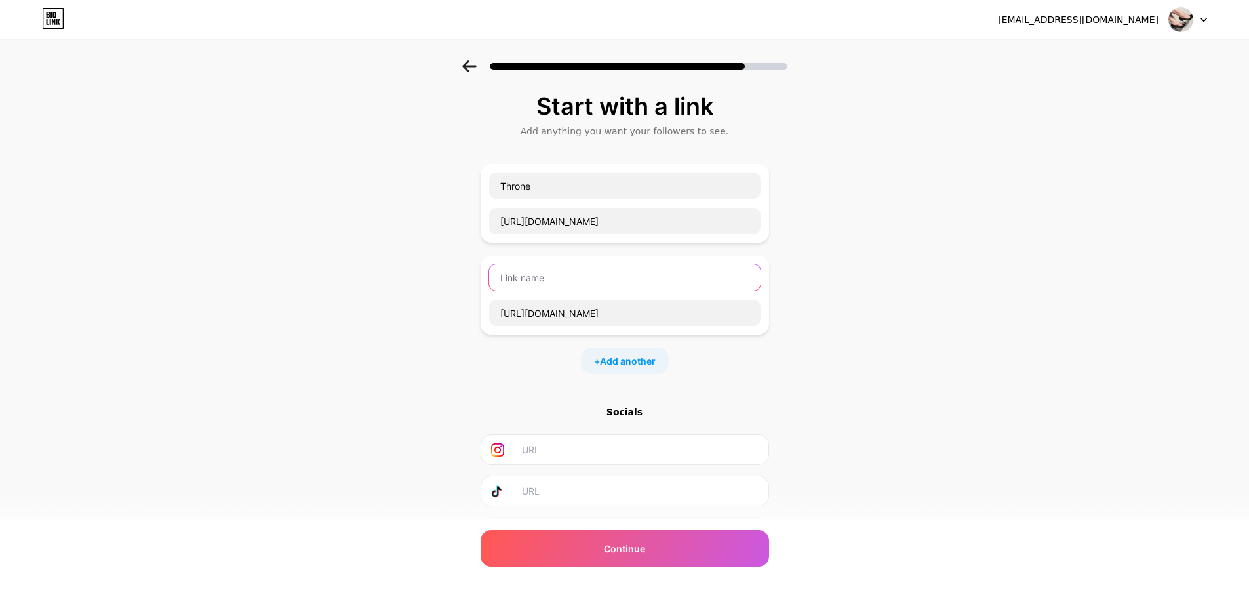
click at [559, 281] on input "text" at bounding box center [624, 277] width 271 height 26
type input "Only Fans"
click at [656, 355] on span "Add another" at bounding box center [628, 361] width 56 height 14
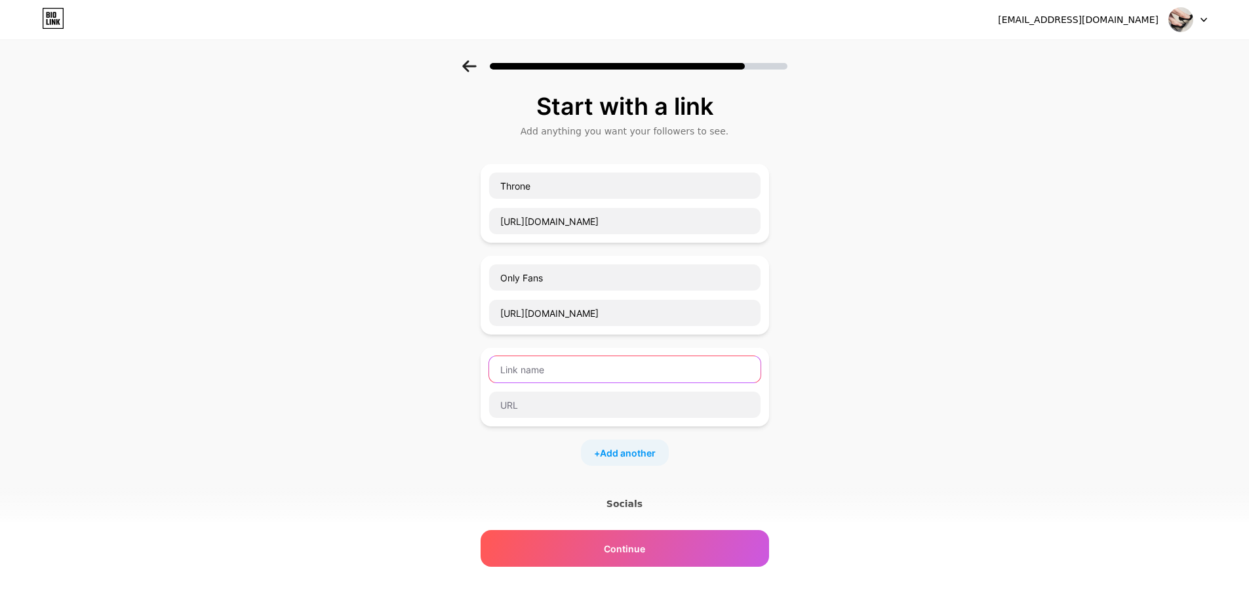
drag, startPoint x: 587, startPoint y: 380, endPoint x: 585, endPoint y: 387, distance: 6.8
click at [587, 384] on div at bounding box center [624, 386] width 273 height 63
click at [585, 403] on input "text" at bounding box center [624, 404] width 271 height 26
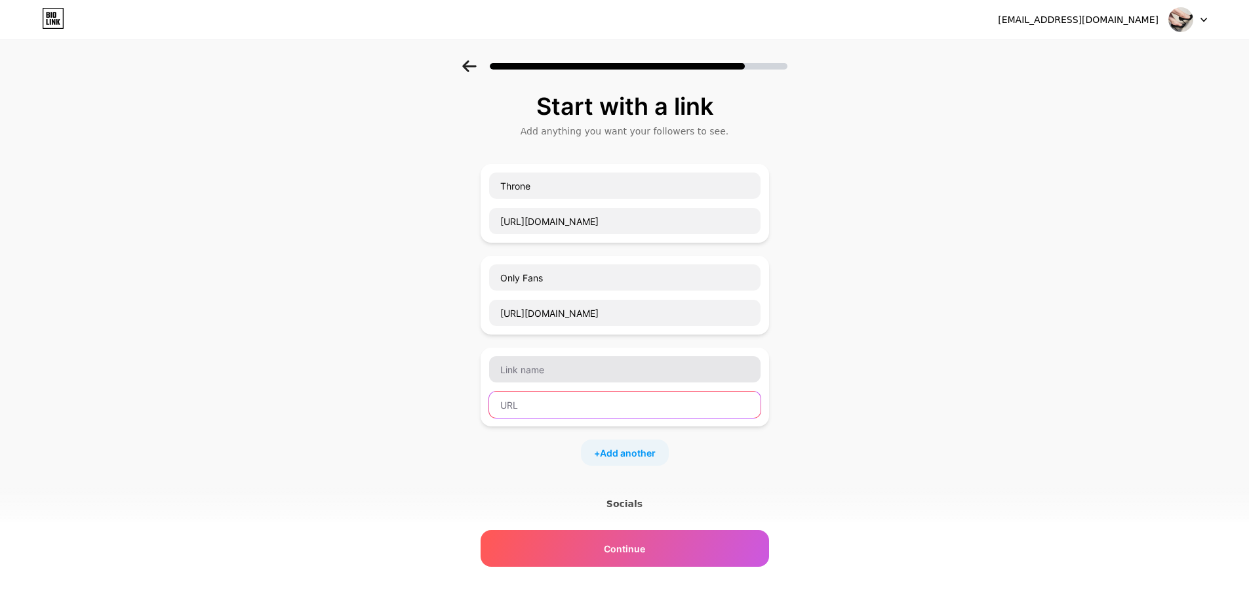
paste input "[URL][DOMAIN_NAME]"
type input "[URL][DOMAIN_NAME]"
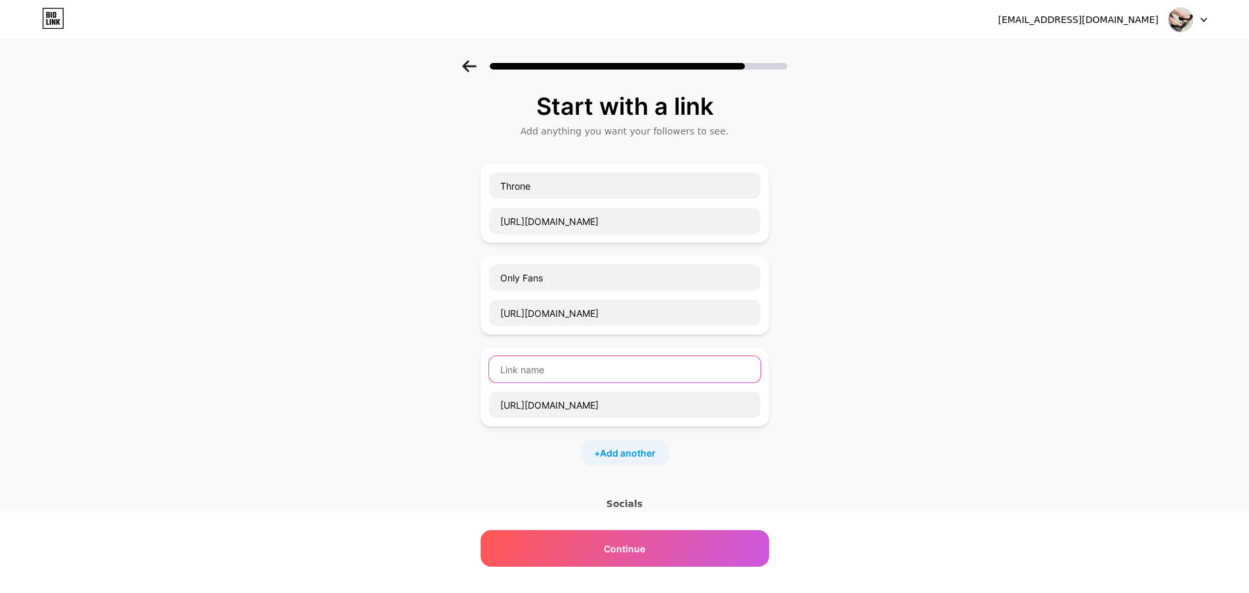
click at [576, 374] on input "text" at bounding box center [624, 369] width 271 height 26
type input "Twitter"
click at [645, 460] on div "+ Add another" at bounding box center [625, 452] width 88 height 26
click at [636, 458] on input "text" at bounding box center [624, 461] width 271 height 26
paste input "[URL][DOMAIN_NAME]"
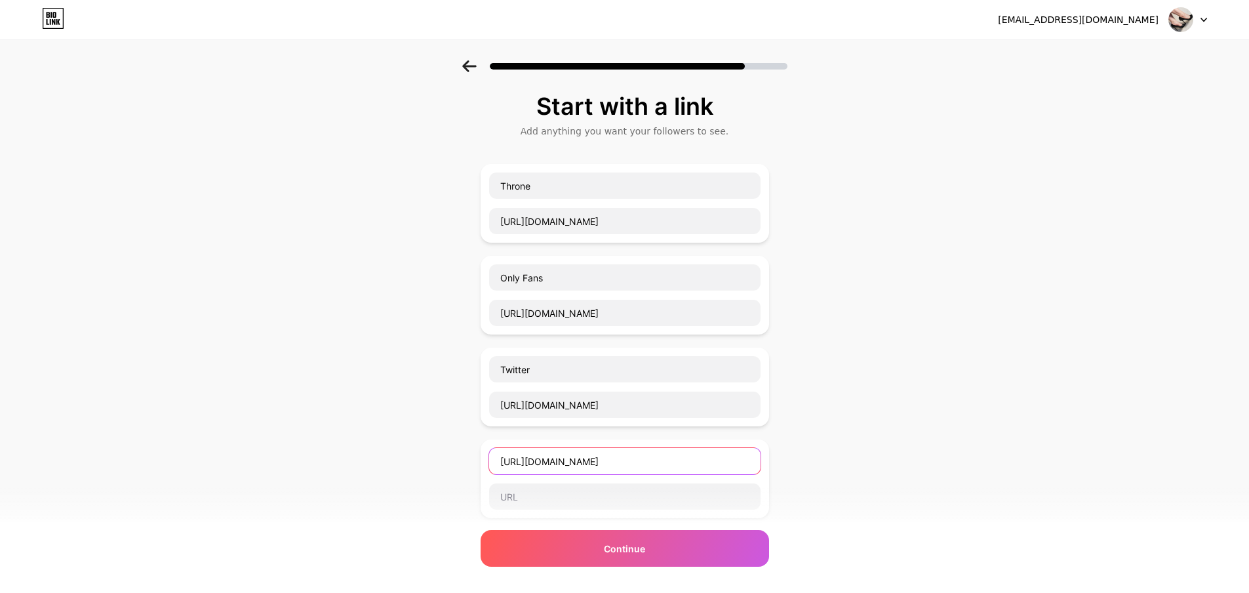
drag, startPoint x: 758, startPoint y: 460, endPoint x: 243, endPoint y: 391, distance: 519.3
click at [271, 392] on div "Start with a link Add anything you want your followers to see. Throne https://t…" at bounding box center [624, 428] width 1249 height 736
type input "FeetFinder"
paste input "[URL][DOMAIN_NAME]"
type input "[URL][DOMAIN_NAME]"
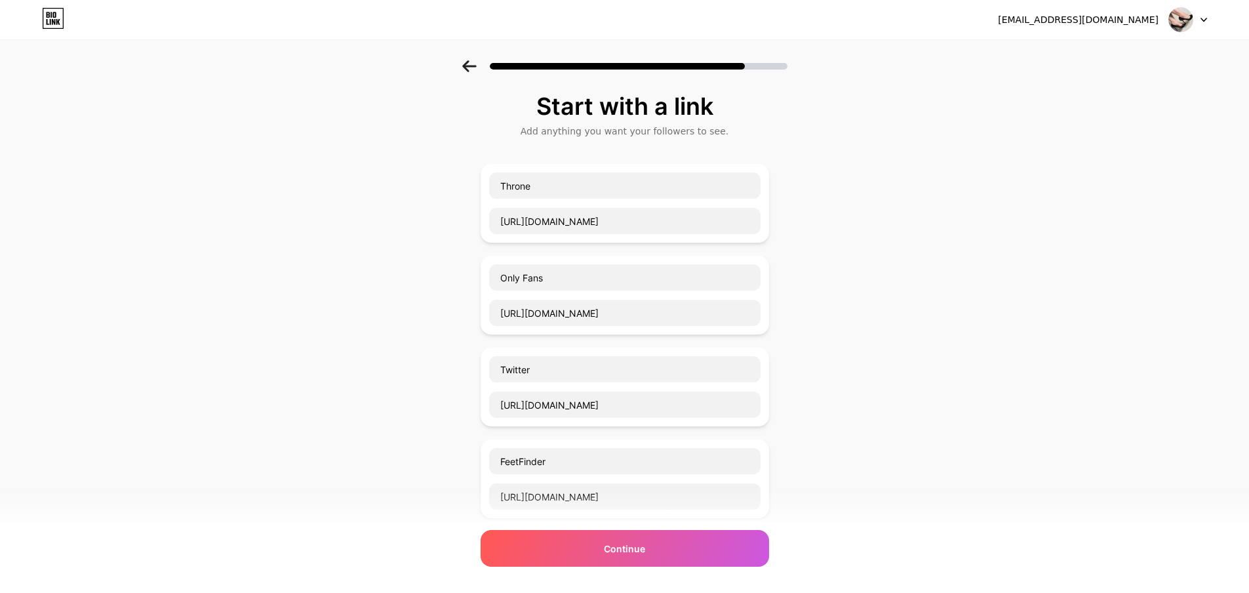
click at [927, 327] on div "Start with a link Add anything you want your followers to see. Throne https://t…" at bounding box center [624, 428] width 1249 height 736
click at [704, 544] on div "Continue" at bounding box center [625, 548] width 288 height 37
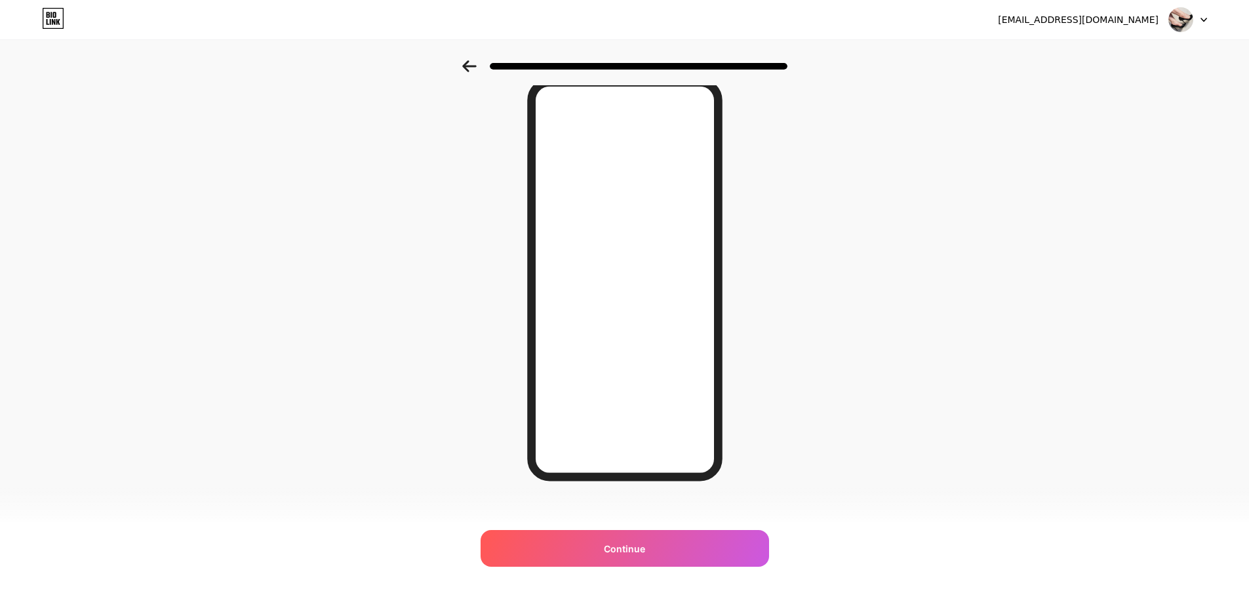
scroll to position [66, 0]
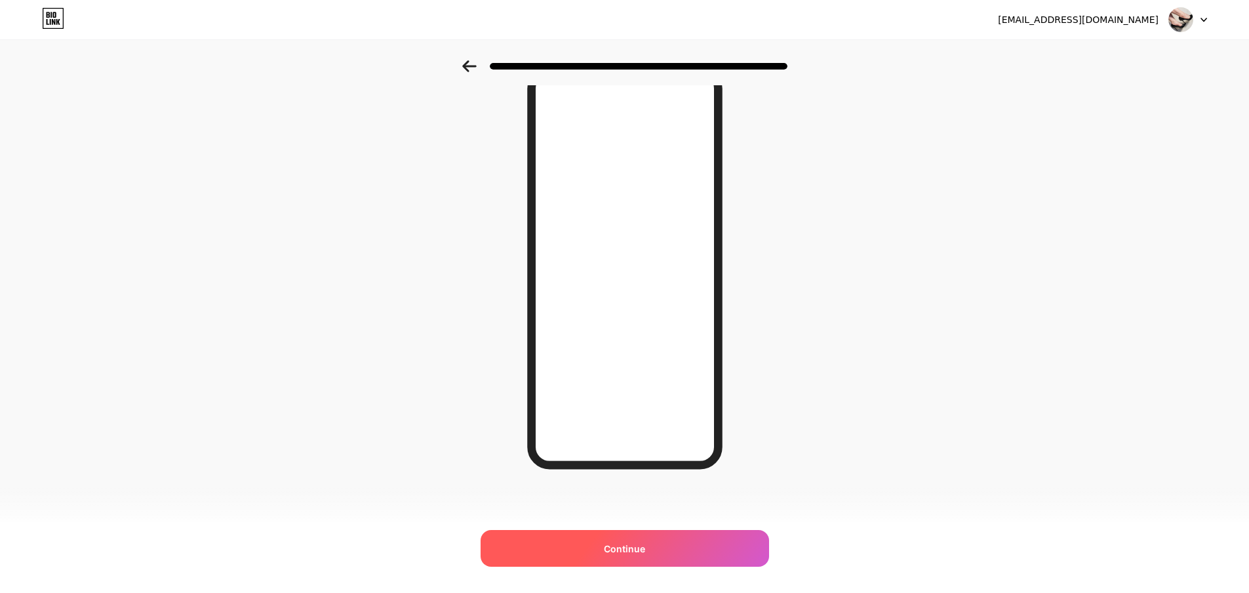
click at [719, 541] on div "Continue" at bounding box center [625, 548] width 288 height 37
